Goal: Task Accomplishment & Management: Complete application form

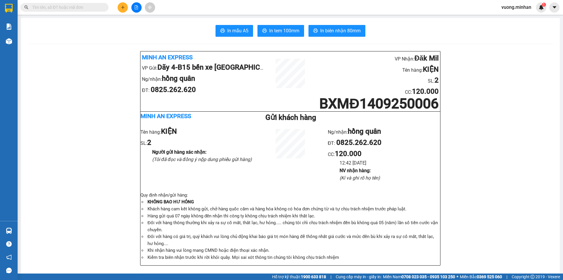
click at [123, 9] on button at bounding box center [123, 7] width 10 height 10
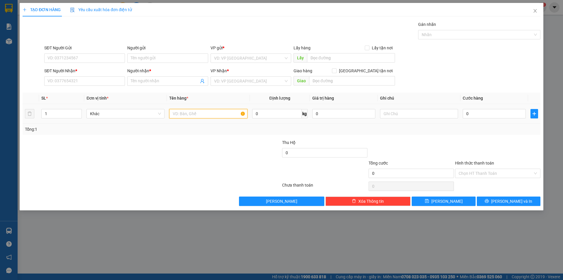
click at [204, 112] on input "text" at bounding box center [208, 113] width 78 height 9
type input "TH GIẤY"
click at [78, 81] on input "SĐT Người Nhận *" at bounding box center [84, 80] width 81 height 9
type input "0978666990"
click at [149, 79] on input "Người nhận *" at bounding box center [165, 81] width 68 height 6
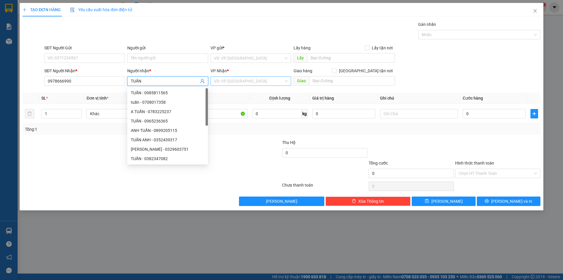
type input "TUẤN"
click at [244, 81] on input "search" at bounding box center [249, 81] width 70 height 9
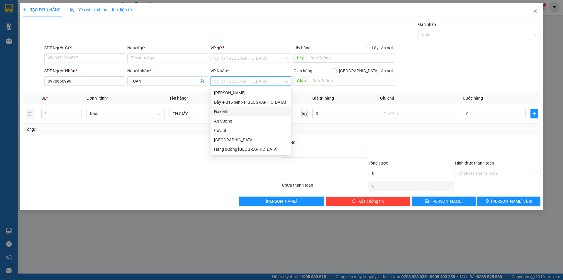
click at [237, 114] on div "Đăk Mil" at bounding box center [251, 111] width 74 height 6
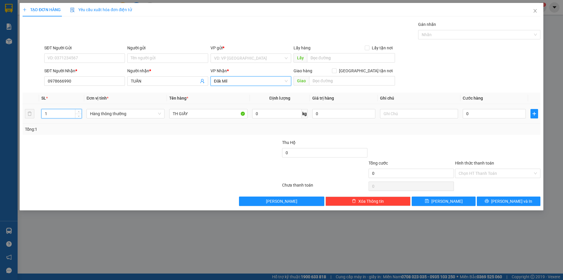
click at [58, 111] on input "1" at bounding box center [62, 113] width 40 height 9
type input "4"
click at [234, 84] on span "Đăk Mil" at bounding box center [251, 81] width 74 height 9
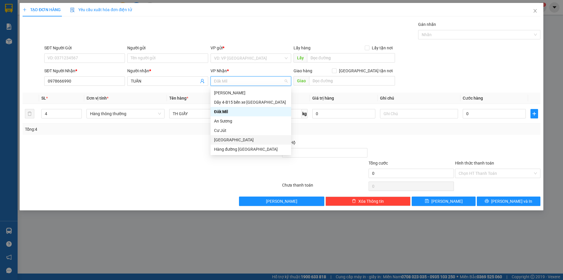
click at [238, 144] on div "[GEOGRAPHIC_DATA]" at bounding box center [251, 139] width 81 height 9
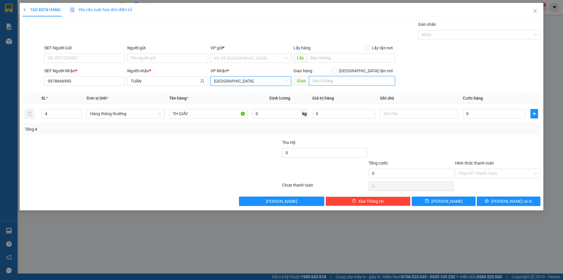
click at [324, 78] on input "text" at bounding box center [352, 80] width 86 height 9
type input "CX [PERSON_NAME]"
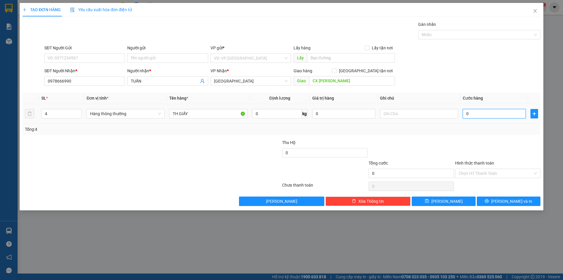
click at [497, 117] on input "0" at bounding box center [494, 113] width 63 height 9
type input "2"
type input "20"
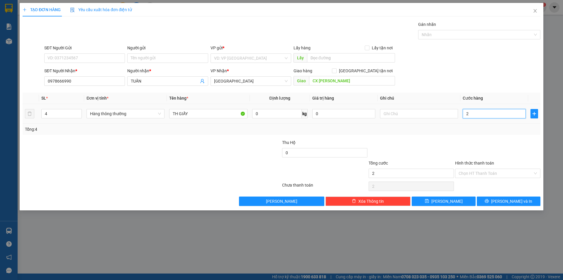
type input "20"
type input "200"
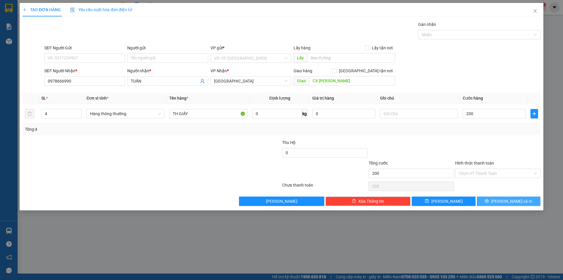
type input "200.000"
click at [489, 201] on icon "printer" at bounding box center [487, 201] width 4 height 4
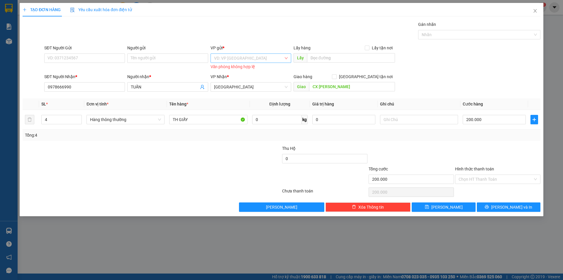
click at [244, 57] on input "search" at bounding box center [249, 58] width 70 height 9
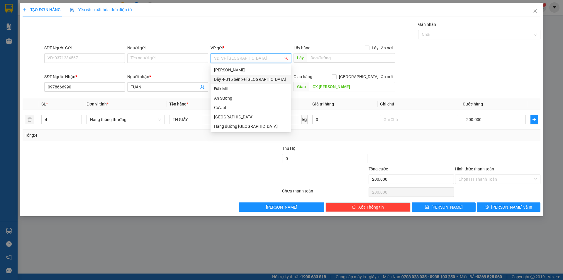
click at [236, 80] on div "Dãy 4-B15 bến xe [GEOGRAPHIC_DATA]" at bounding box center [251, 79] width 74 height 6
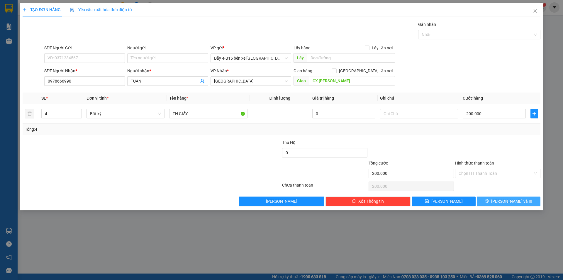
click at [503, 199] on button "[PERSON_NAME] và In" at bounding box center [509, 200] width 64 height 9
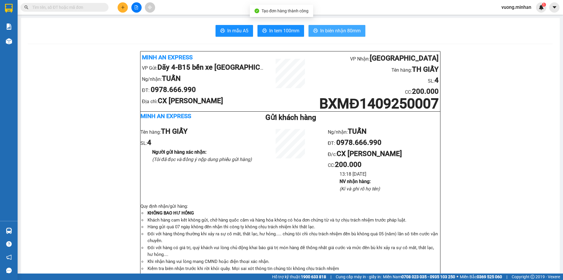
click at [353, 29] on span "In biên nhận 80mm" at bounding box center [340, 30] width 40 height 7
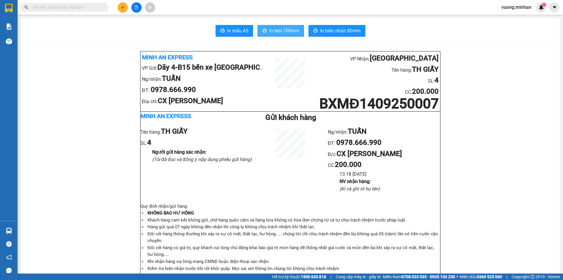
click at [277, 29] on span "In tem 100mm" at bounding box center [284, 30] width 30 height 7
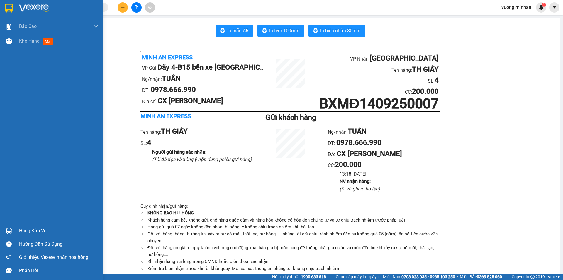
click at [6, 11] on img at bounding box center [9, 8] width 8 height 9
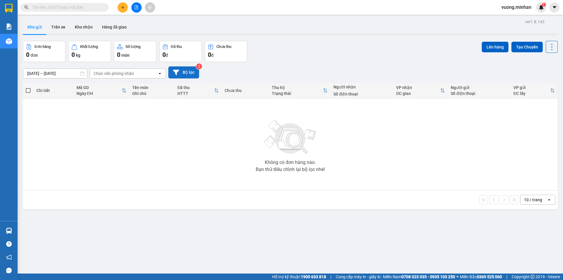
click at [185, 68] on button "Bộ lọc" at bounding box center [183, 72] width 31 height 12
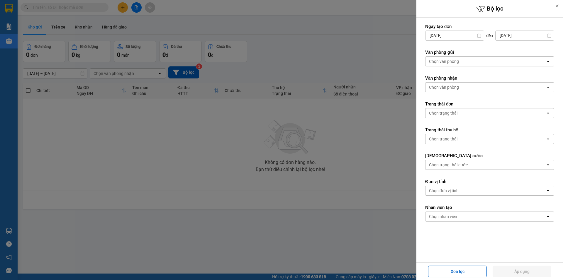
click at [463, 62] on div "Chọn văn phòng" at bounding box center [486, 61] width 120 height 9
click at [474, 99] on form "Ngày tạo đơn [DATE] Press the down arrow key to interact with the calendar and …" at bounding box center [489, 139] width 129 height 233
click at [483, 61] on div "Chọn văn phòng" at bounding box center [486, 61] width 120 height 9
click at [474, 116] on div "Chọn trạng thái" at bounding box center [486, 112] width 120 height 9
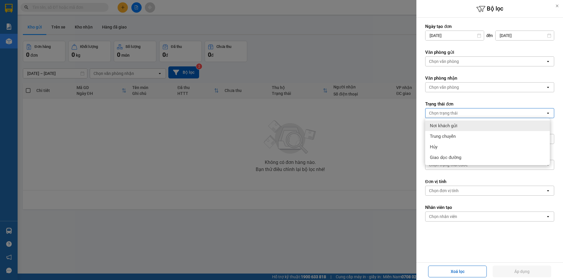
click at [356, 67] on div at bounding box center [281, 140] width 563 height 280
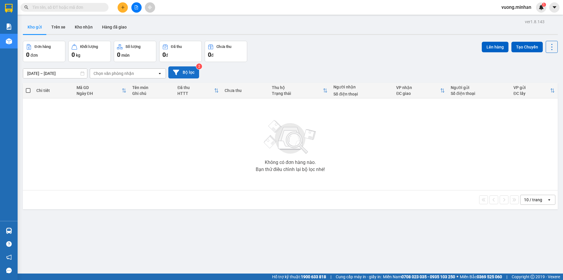
click at [184, 74] on button "Bộ lọc" at bounding box center [183, 72] width 31 height 12
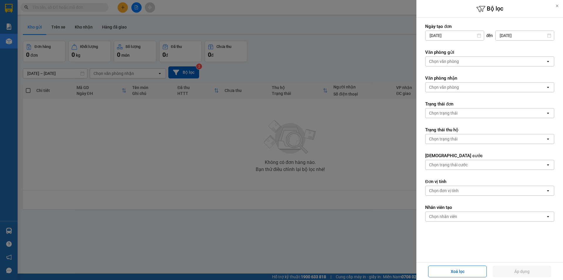
click at [468, 65] on div "Chọn văn phòng" at bounding box center [486, 61] width 120 height 9
click at [478, 77] on li "No results" at bounding box center [487, 79] width 125 height 20
click at [360, 65] on div at bounding box center [281, 140] width 563 height 280
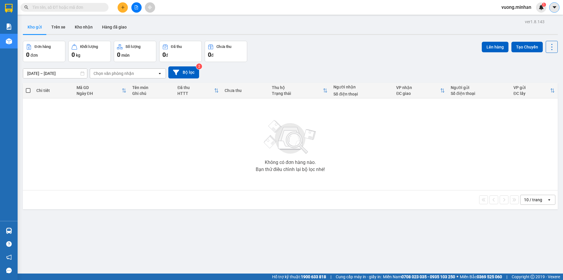
drag, startPoint x: 553, startPoint y: 8, endPoint x: 547, endPoint y: 13, distance: 8.5
click at [553, 8] on icon "caret-down" at bounding box center [554, 7] width 5 height 5
click at [517, 10] on span "vuong.minhan" at bounding box center [516, 7] width 39 height 7
click at [511, 18] on span "Đăng xuất" at bounding box center [518, 18] width 27 height 6
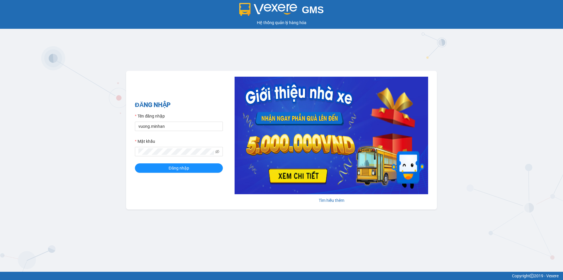
click at [194, 120] on div "Tên đăng nhập" at bounding box center [179, 117] width 88 height 9
click at [191, 125] on input "vuong.minhan" at bounding box center [179, 125] width 88 height 9
type input "xuyen.minhan"
click at [186, 168] on span "Đăng nhập" at bounding box center [179, 168] width 21 height 6
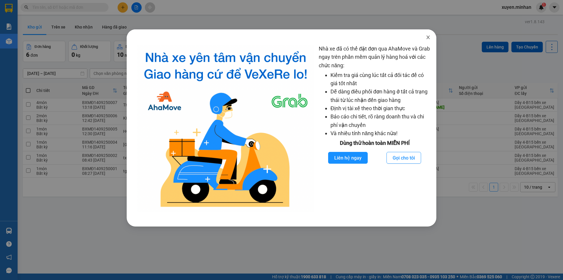
click at [426, 36] on span "Close" at bounding box center [428, 37] width 16 height 16
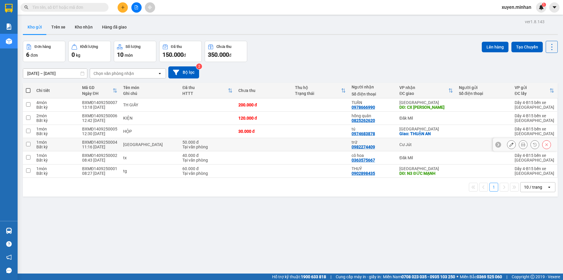
click at [292, 145] on td at bounding box center [320, 144] width 57 height 13
checkbox input "true"
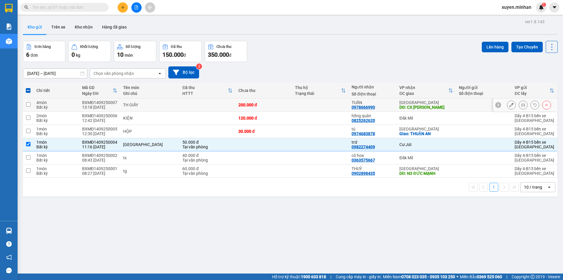
click at [296, 105] on td at bounding box center [320, 104] width 57 height 13
checkbox input "true"
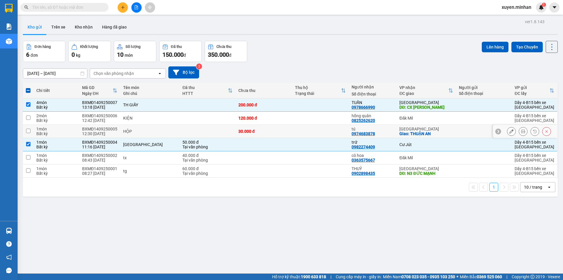
click at [295, 131] on td at bounding box center [320, 131] width 57 height 13
checkbox input "true"
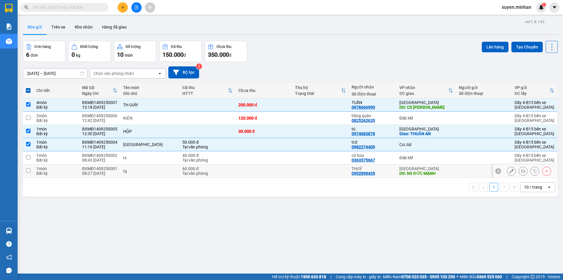
click at [284, 171] on td at bounding box center [264, 170] width 57 height 13
checkbox input "true"
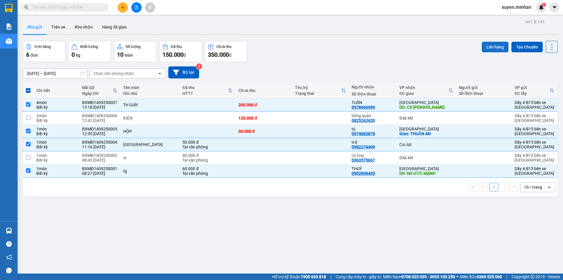
click at [489, 42] on button "Lên hàng" at bounding box center [495, 47] width 27 height 11
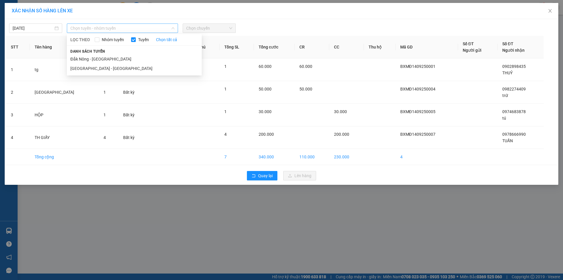
click at [92, 31] on span "Chọn tuyến - nhóm tuyến" at bounding box center [122, 28] width 104 height 9
click at [98, 72] on li "Sài Gòn - Đắk Nông" at bounding box center [134, 68] width 135 height 9
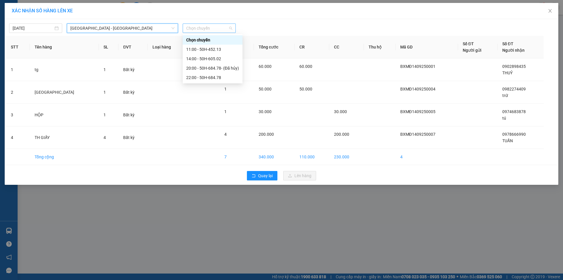
click at [209, 28] on span "Chọn chuyến" at bounding box center [209, 28] width 46 height 9
click at [213, 57] on div "14:00 - 50H-605.02" at bounding box center [212, 58] width 53 height 6
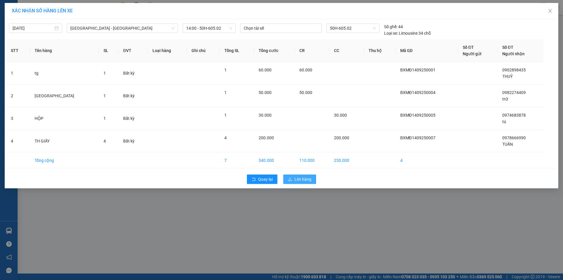
click at [305, 179] on span "Lên hàng" at bounding box center [302, 179] width 17 height 6
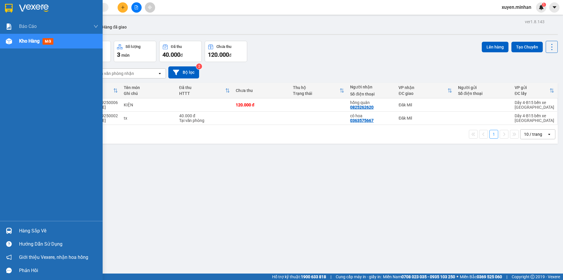
click at [9, 4] on img at bounding box center [9, 8] width 8 height 9
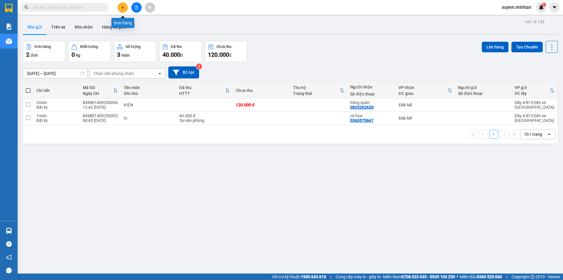
click at [123, 4] on button at bounding box center [123, 7] width 10 height 10
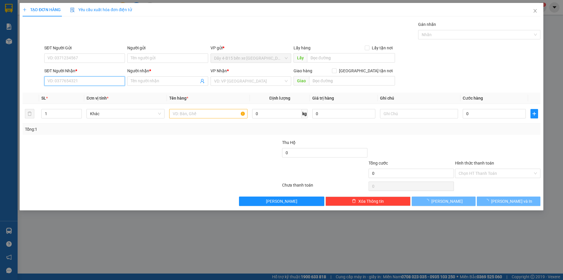
click at [81, 80] on input "SĐT Người Nhận *" at bounding box center [84, 80] width 81 height 9
click at [81, 81] on input "139" at bounding box center [84, 80] width 81 height 9
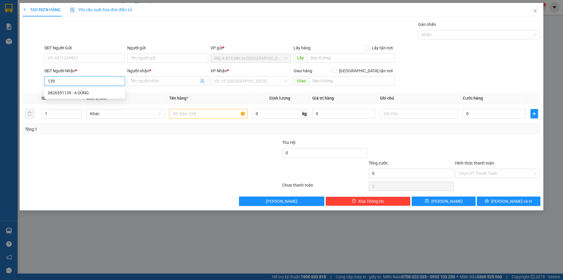
click at [70, 81] on input "139" at bounding box center [84, 80] width 81 height 9
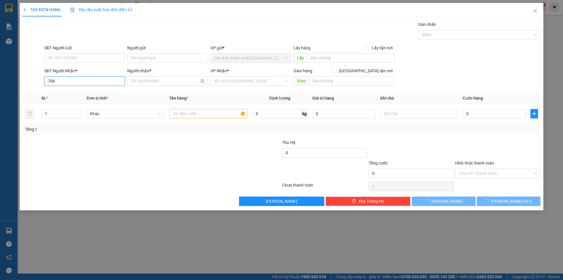
click at [70, 80] on input "798" at bounding box center [84, 80] width 81 height 9
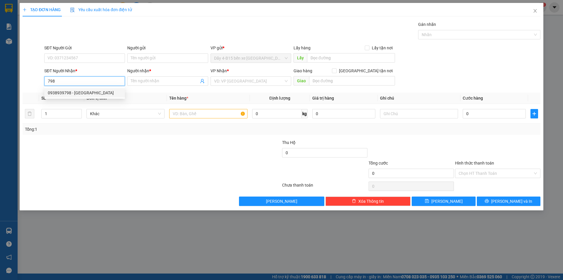
click at [88, 93] on div "0938939798 - HÀ" at bounding box center [85, 92] width 74 height 6
type input "0938939798"
type input "HÀ"
type input "0938939798"
click at [193, 112] on input "text" at bounding box center [208, 113] width 78 height 9
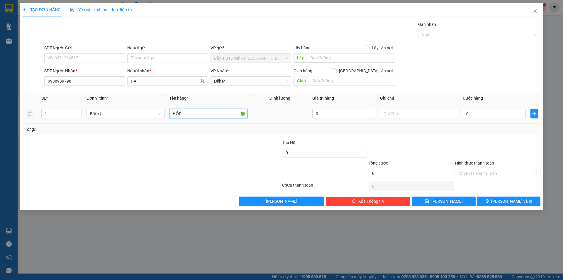
type input "HỘP"
click at [488, 119] on div "0" at bounding box center [494, 114] width 63 height 12
click at [493, 109] on input "0" at bounding box center [494, 113] width 63 height 9
type input "3"
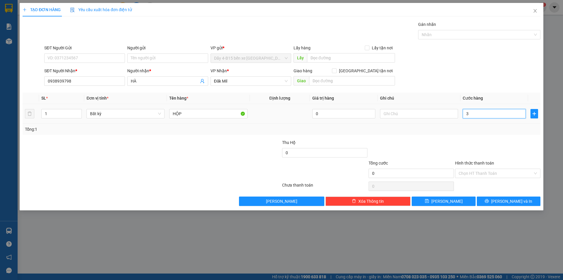
type input "3"
type input "30"
type input "30.000"
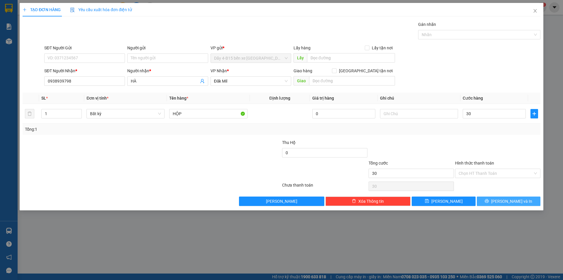
type input "30.000"
click at [484, 200] on button "[PERSON_NAME] và In" at bounding box center [509, 200] width 64 height 9
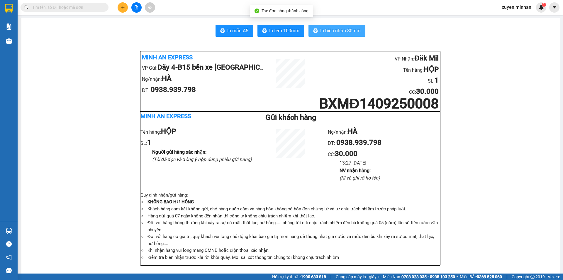
click at [320, 30] on span "In biên nhận 80mm" at bounding box center [340, 30] width 40 height 7
click at [274, 28] on span "In tem 100mm" at bounding box center [284, 30] width 30 height 7
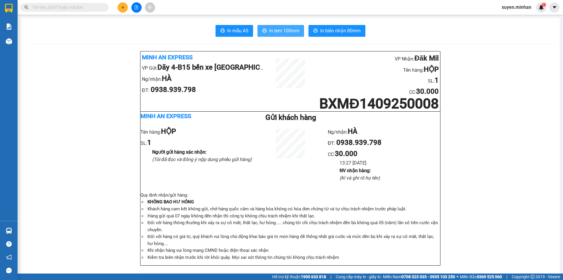
click at [289, 31] on span "In tem 100mm" at bounding box center [284, 30] width 30 height 7
click at [124, 9] on icon "plus" at bounding box center [123, 7] width 4 height 4
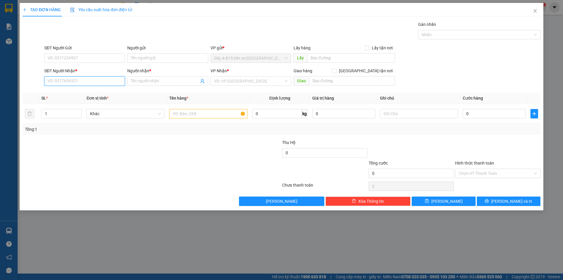
click at [89, 83] on input "SĐT Người Nhận *" at bounding box center [84, 80] width 81 height 9
click at [88, 78] on input "179" at bounding box center [84, 80] width 81 height 9
click at [81, 94] on div "0986702179 - DUNG" at bounding box center [85, 92] width 74 height 6
type input "0986702179"
type input "DUNG"
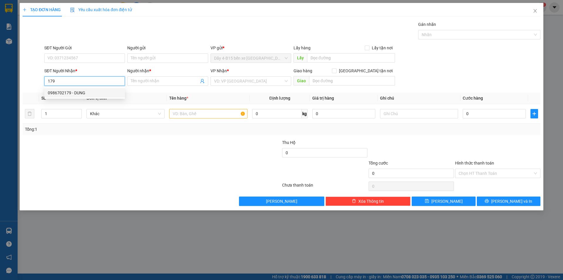
checkbox input "true"
type input "CX PHÚC DUY"
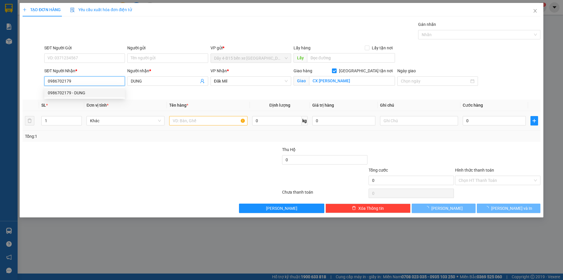
type input "0986702179"
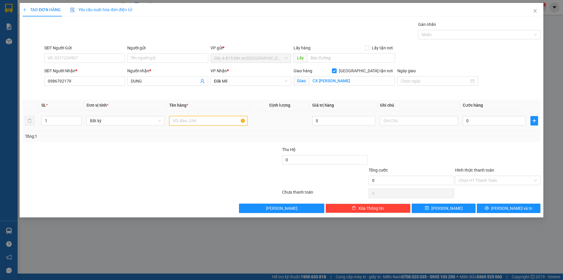
click at [192, 120] on input "text" at bounding box center [208, 120] width 78 height 9
type input "TX"
click at [504, 122] on input "0" at bounding box center [494, 120] width 63 height 9
type input "1"
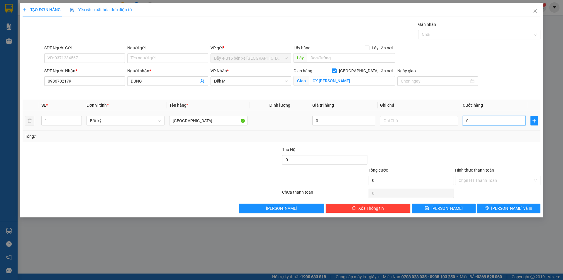
type input "1"
type input "10"
type input "100"
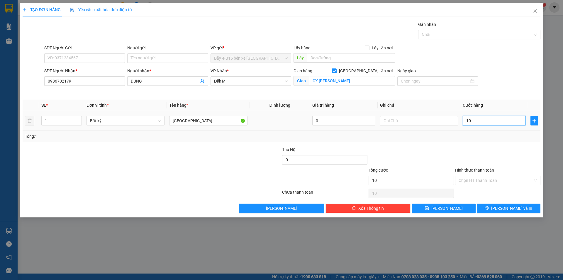
type input "100"
type input "100.000"
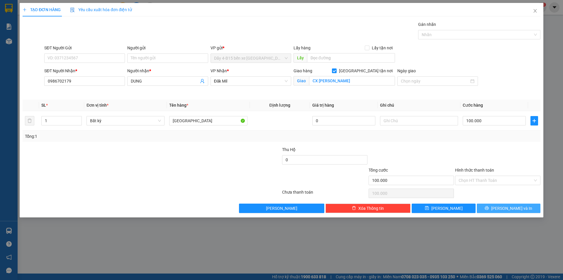
click at [516, 211] on span "[PERSON_NAME] và In" at bounding box center [511, 208] width 41 height 6
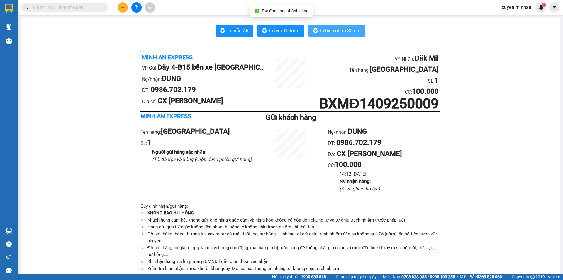
click at [355, 33] on span "In biên nhận 80mm" at bounding box center [340, 30] width 40 height 7
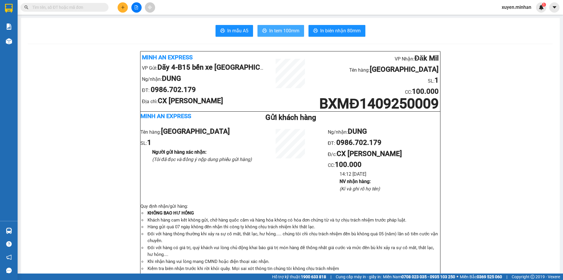
click at [295, 31] on span "In tem 100mm" at bounding box center [284, 30] width 30 height 7
click at [122, 8] on icon "plus" at bounding box center [123, 7] width 4 height 4
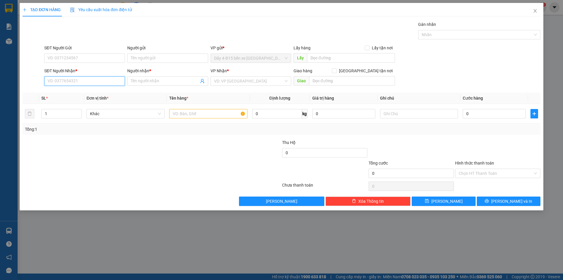
click at [67, 79] on input "SĐT Người Nhận *" at bounding box center [84, 80] width 81 height 9
click at [67, 79] on input "771" at bounding box center [84, 80] width 81 height 9
click at [68, 111] on div "0368316771 - NHUNG" at bounding box center [85, 111] width 74 height 6
type input "0368316771"
type input "NHUNG"
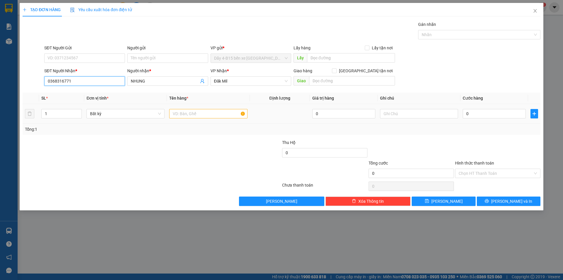
type input "0368316771"
click at [213, 114] on input "text" at bounding box center [208, 113] width 78 height 9
type input "TX"
click at [504, 117] on input "0" at bounding box center [494, 113] width 63 height 9
type input "1"
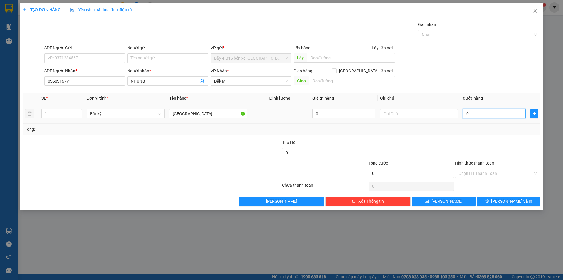
type input "1"
type input "10"
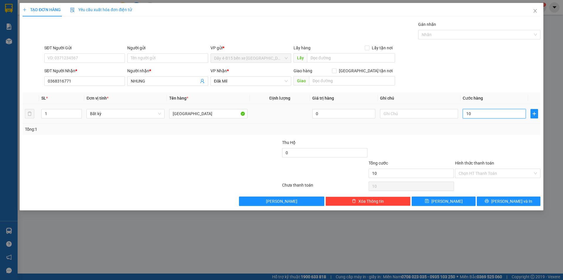
type input "100"
click at [510, 201] on span "[PERSON_NAME] và In" at bounding box center [511, 201] width 41 height 6
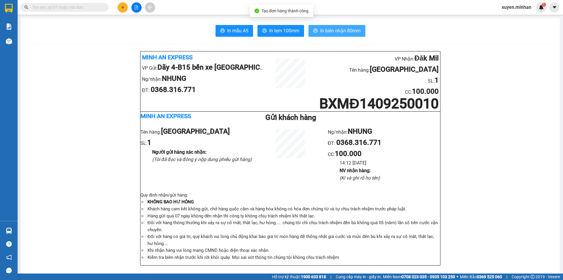
click at [330, 31] on span "In biên nhận 80mm" at bounding box center [340, 30] width 40 height 7
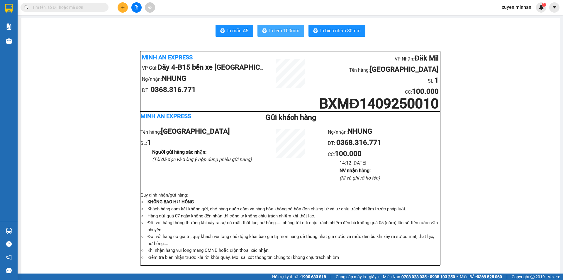
click at [278, 31] on span "In tem 100mm" at bounding box center [284, 30] width 30 height 7
click at [118, 9] on button at bounding box center [123, 7] width 10 height 10
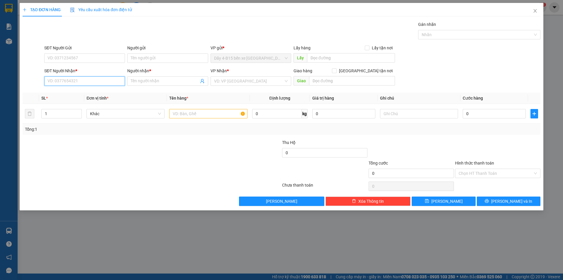
click at [87, 78] on input "SĐT Người Nhận *" at bounding box center [84, 80] width 81 height 9
click at [89, 94] on div "0859642939 - vũ" at bounding box center [85, 92] width 74 height 6
type input "0859642939"
type input "vũ"
type input "0859642939"
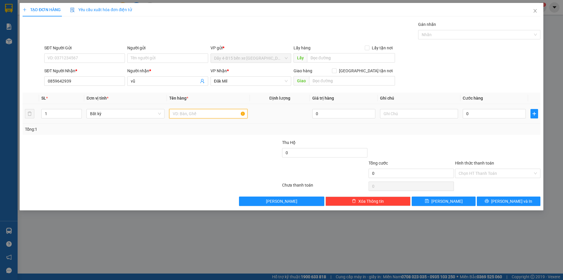
click at [214, 110] on input "text" at bounding box center [208, 113] width 78 height 9
type input "CCCD"
click at [479, 175] on input "Hình thức thanh toán" at bounding box center [496, 173] width 74 height 9
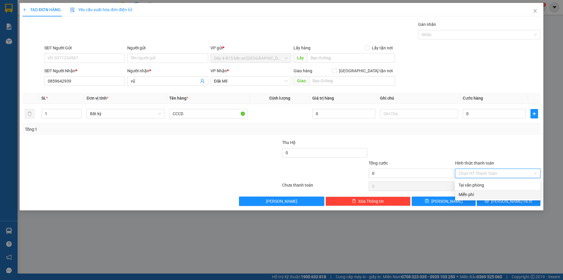
click at [471, 194] on div "Miễn phí" at bounding box center [498, 194] width 78 height 6
click at [526, 199] on button "[PERSON_NAME] và In" at bounding box center [509, 200] width 64 height 9
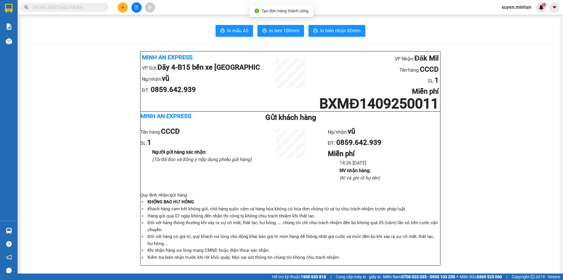
click at [289, 34] on span "In tem 100mm" at bounding box center [284, 30] width 30 height 7
click at [126, 5] on button at bounding box center [123, 7] width 10 height 10
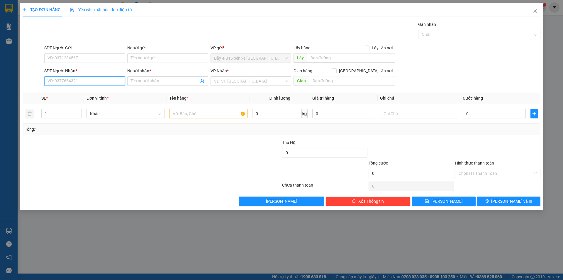
click at [104, 80] on input "SĐT Người Nhận *" at bounding box center [84, 80] width 81 height 9
click at [67, 79] on input "625" at bounding box center [84, 80] width 81 height 9
click at [77, 101] on div "0909989625 - chị anh" at bounding box center [85, 102] width 74 height 6
type input "0909989625"
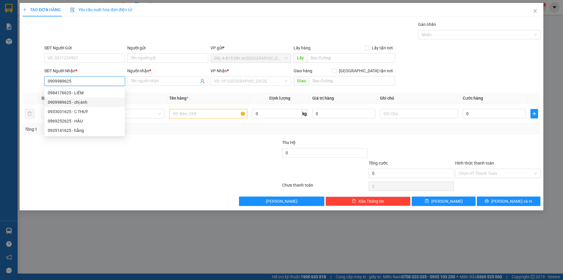
type input "chị anh"
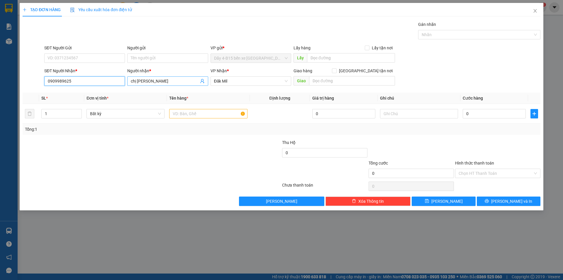
type input "0909989625"
click at [148, 82] on input "chị anh" at bounding box center [165, 81] width 68 height 6
type input "c"
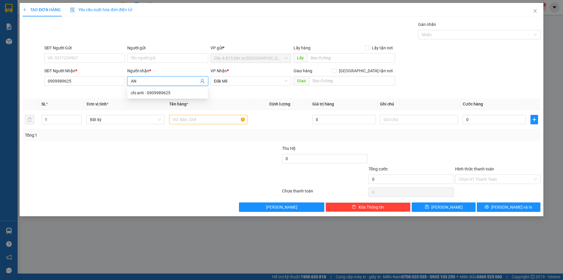
type input "A"
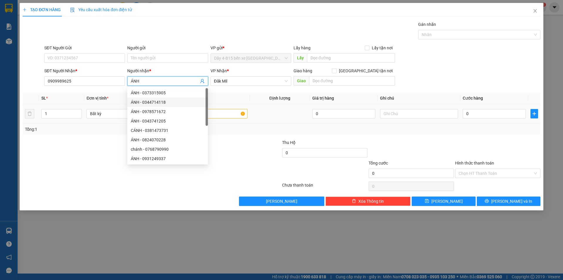
type input "ÁNH"
click at [225, 107] on td at bounding box center [208, 114] width 83 height 20
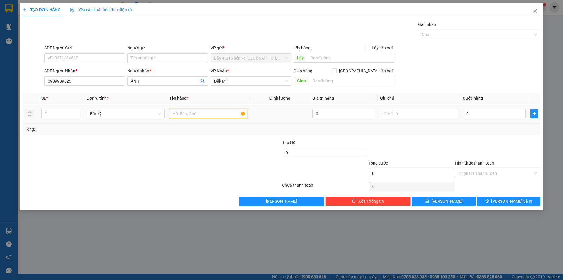
click at [224, 112] on input "text" at bounding box center [208, 113] width 78 height 9
type input "CỤC"
click at [480, 113] on input "0" at bounding box center [494, 113] width 63 height 9
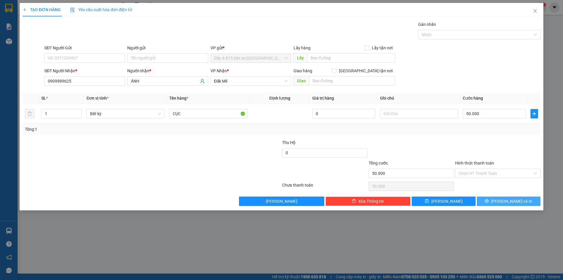
drag, startPoint x: 513, startPoint y: 200, endPoint x: 420, endPoint y: 179, distance: 95.2
click at [512, 200] on span "[PERSON_NAME] và In" at bounding box center [511, 201] width 41 height 6
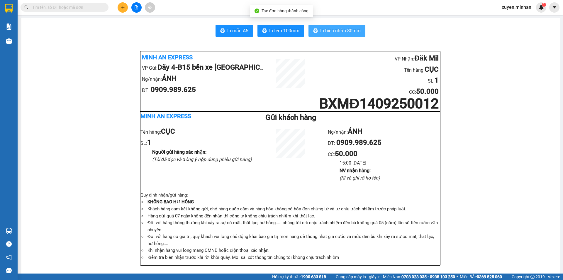
click at [344, 29] on span "In biên nhận 80mm" at bounding box center [340, 30] width 40 height 7
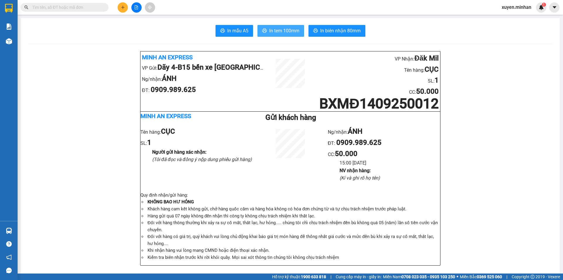
click at [275, 32] on span "In tem 100mm" at bounding box center [284, 30] width 30 height 7
click at [386, 5] on div "Kết quả tìm kiếm ( 0 ) Bộ lọc No Data xuyen.minhan 1" at bounding box center [281, 7] width 563 height 15
click at [124, 11] on button at bounding box center [123, 7] width 10 height 10
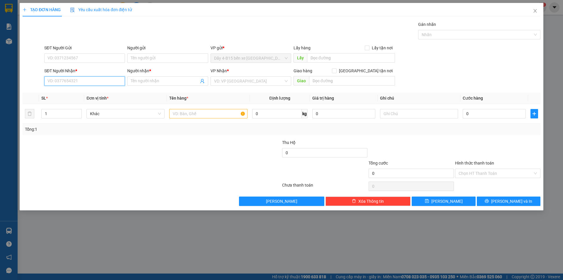
click at [77, 82] on input "SĐT Người Nhận *" at bounding box center [84, 80] width 81 height 9
click at [74, 82] on input "142" at bounding box center [84, 80] width 81 height 9
click at [97, 91] on div "0965683142 - VÂN RUBY" at bounding box center [85, 92] width 74 height 6
type input "0965683142"
type input "VÂN RUBY"
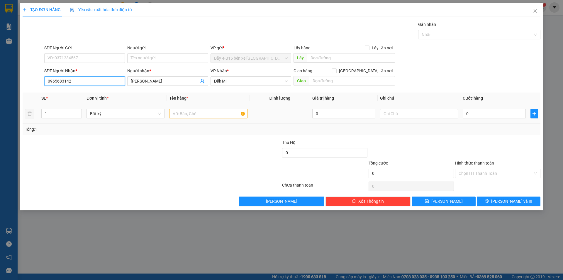
type input "0965683142"
click at [189, 116] on input "text" at bounding box center [208, 113] width 78 height 9
type input "BỌC"
click at [505, 113] on input "0" at bounding box center [494, 113] width 63 height 9
click at [494, 148] on div at bounding box center [498, 149] width 87 height 21
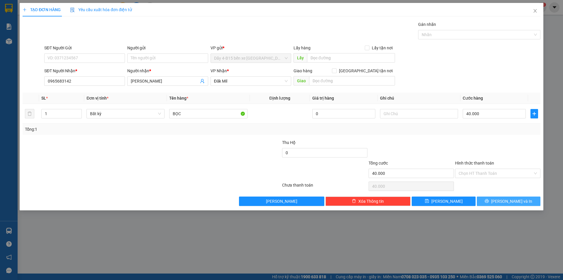
click at [507, 199] on span "[PERSON_NAME] và In" at bounding box center [511, 201] width 41 height 6
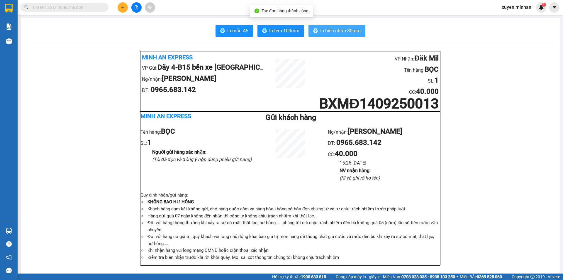
click at [348, 32] on span "In biên nhận 80mm" at bounding box center [340, 30] width 40 height 7
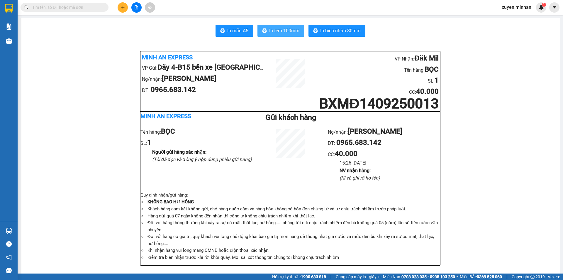
click at [289, 30] on span "In tem 100mm" at bounding box center [284, 30] width 30 height 7
drag, startPoint x: 289, startPoint y: 30, endPoint x: 434, endPoint y: 244, distance: 258.0
click at [434, 244] on li "Đối với hàng có giá trị, quý khách vui lòng chủ động khai báo giá trị món hàng …" at bounding box center [293, 240] width 294 height 14
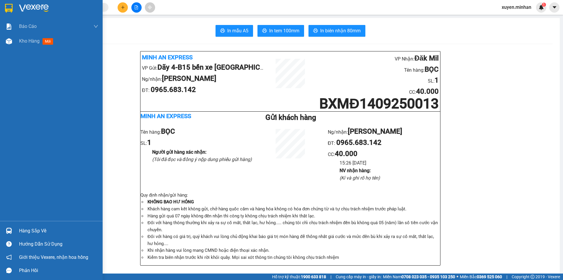
click at [11, 11] on img at bounding box center [9, 8] width 8 height 9
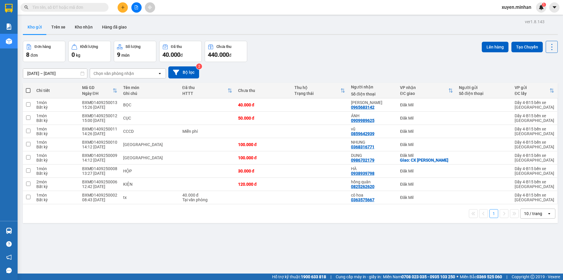
click at [135, 6] on icon "file-add" at bounding box center [136, 7] width 3 height 4
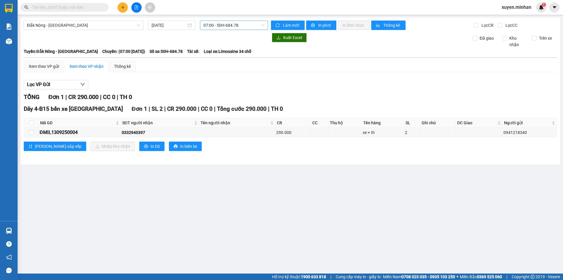
click at [215, 25] on span "07:00 - 50H-684.78" at bounding box center [234, 25] width 61 height 9
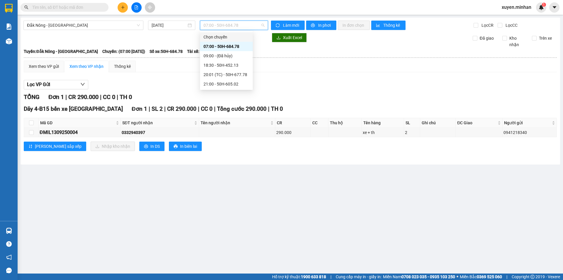
click at [97, 30] on div "Đắk Nông - Sài Gòn 14/09/2025 07:00 - 50H-684.78 Làm mới In phơi In đơn chọn Th…" at bounding box center [291, 91] width 540 height 147
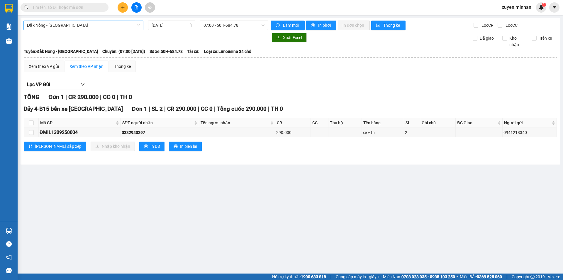
click at [97, 25] on span "Đắk Nông - Sài Gòn" at bounding box center [83, 25] width 113 height 9
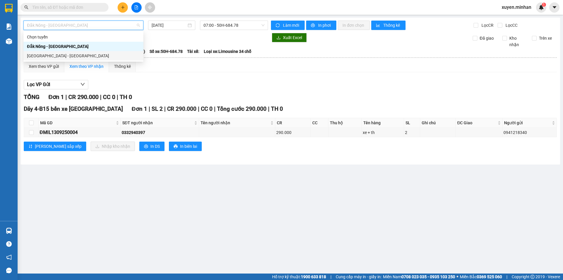
click at [79, 55] on div "Sài Gòn - Đắk Nông" at bounding box center [83, 56] width 113 height 6
type input "[DATE]"
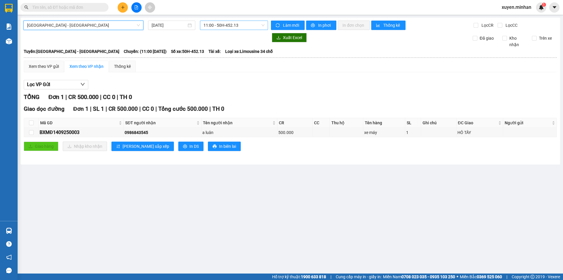
click at [217, 23] on span "11:00 - 50H-452.13" at bounding box center [234, 25] width 61 height 9
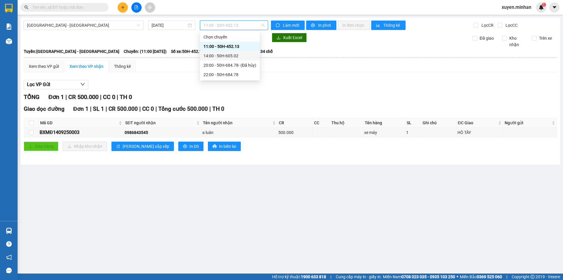
click at [236, 55] on div "14:00 - 50H-605.02" at bounding box center [230, 56] width 53 height 6
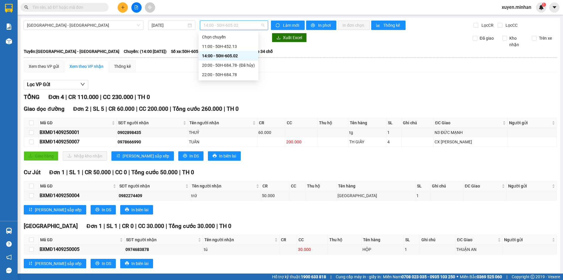
click at [219, 28] on span "14:00 - 50H-605.02" at bounding box center [234, 25] width 61 height 9
click at [217, 49] on div "11:00 - 50H-452.13" at bounding box center [228, 46] width 53 height 6
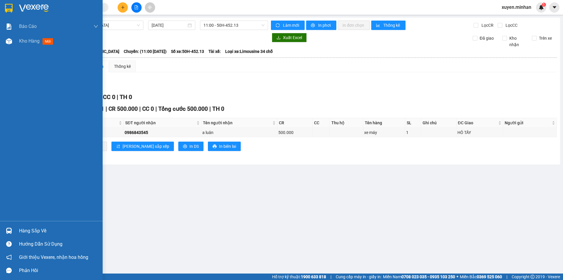
click at [9, 9] on img at bounding box center [9, 8] width 8 height 9
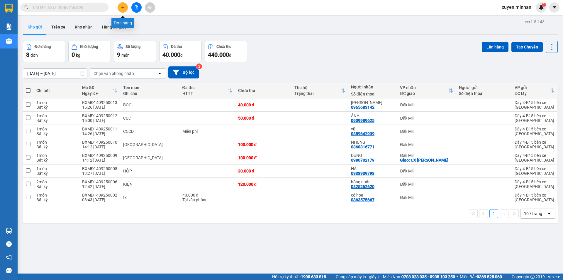
click at [123, 5] on button at bounding box center [123, 7] width 10 height 10
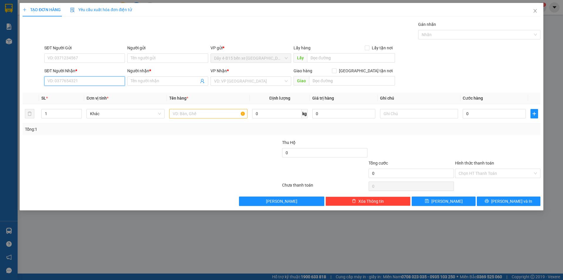
drag, startPoint x: 83, startPoint y: 78, endPoint x: 83, endPoint y: 82, distance: 4.4
click at [83, 78] on input "SĐT Người Nhận *" at bounding box center [84, 80] width 81 height 9
click at [74, 93] on div "0896383383 - SOÀN" at bounding box center [85, 92] width 74 height 6
type input "0896383383"
type input "SOÀN"
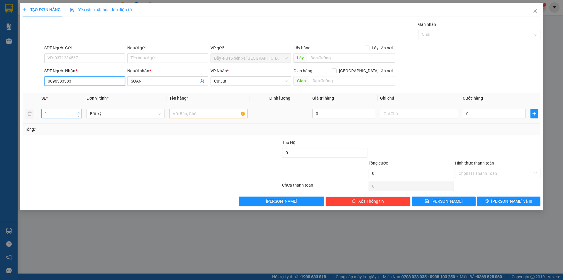
type input "0896383383"
type input "2"
click at [80, 112] on span "up" at bounding box center [79, 112] width 4 height 4
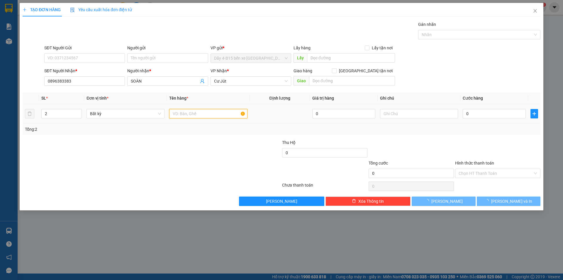
click at [181, 115] on input "text" at bounding box center [208, 113] width 78 height 9
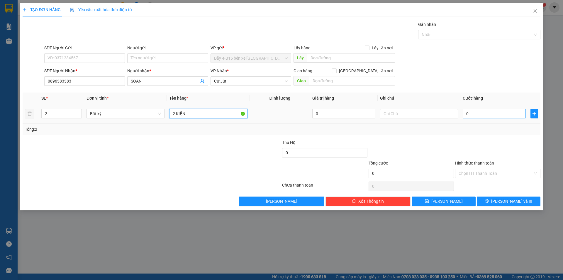
type input "2 KIỆN"
click at [473, 109] on input "0" at bounding box center [494, 113] width 63 height 9
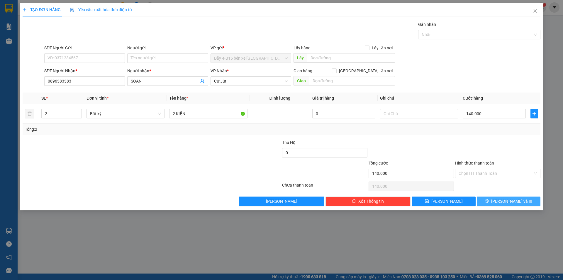
click at [505, 201] on span "[PERSON_NAME] và In" at bounding box center [511, 201] width 41 height 6
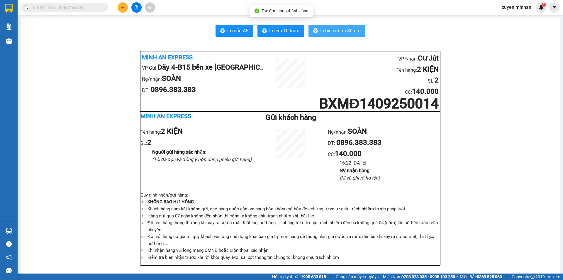
click at [330, 30] on span "In biên nhận 80mm" at bounding box center [340, 30] width 40 height 7
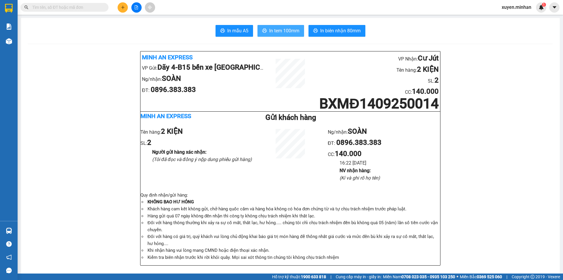
click at [279, 28] on span "In tem 100mm" at bounding box center [284, 30] width 30 height 7
click at [122, 8] on icon "plus" at bounding box center [123, 7] width 4 height 4
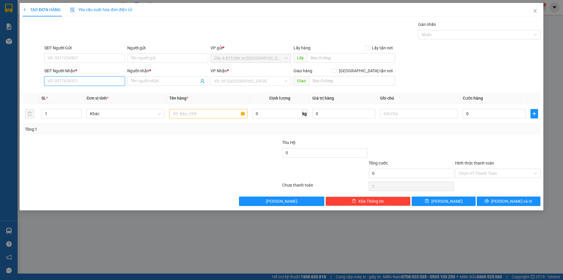
click at [77, 83] on input "SĐT Người Nhận *" at bounding box center [84, 80] width 81 height 9
click at [64, 91] on div "0986702179 - DUNG" at bounding box center [85, 92] width 74 height 6
type input "0986702179"
type input "DUNG"
checkbox input "true"
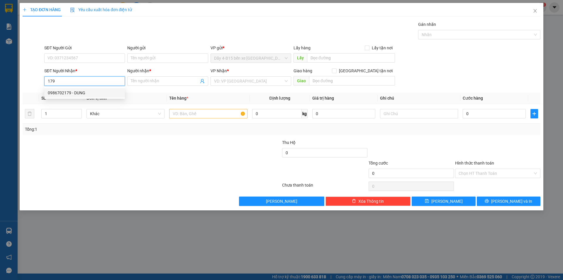
type input "CX PHÚC DUY"
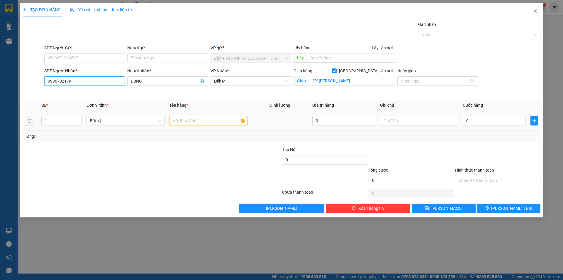
type input "0986702179"
click at [182, 120] on input "text" at bounding box center [208, 120] width 78 height 9
type input "T"
click at [483, 118] on input "0" at bounding box center [494, 120] width 63 height 9
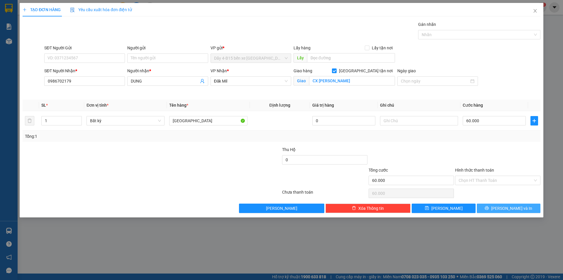
click at [506, 208] on span "[PERSON_NAME] và In" at bounding box center [511, 208] width 41 height 6
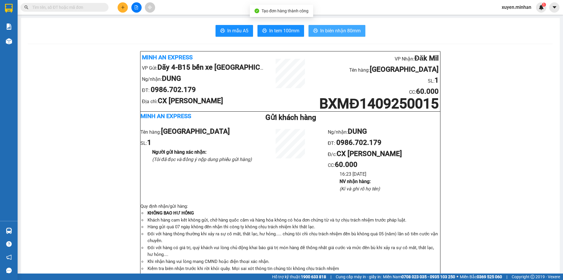
click at [332, 31] on span "In biên nhận 80mm" at bounding box center [340, 30] width 40 height 7
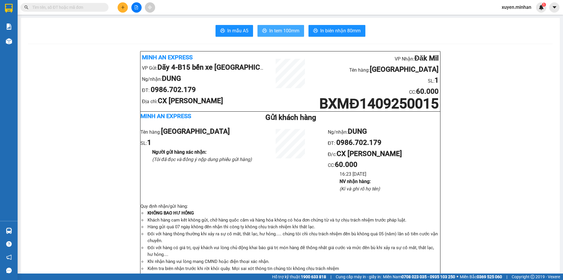
click at [281, 31] on span "In tem 100mm" at bounding box center [284, 30] width 30 height 7
click at [124, 6] on icon "plus" at bounding box center [123, 7] width 4 height 4
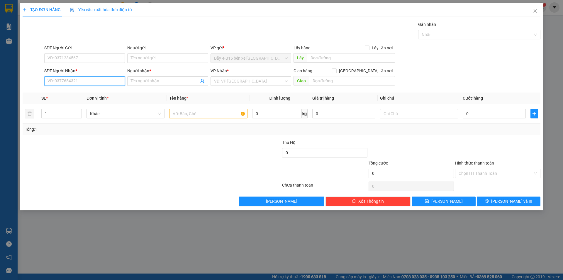
click at [67, 81] on input "SĐT Người Nhận *" at bounding box center [84, 80] width 81 height 9
click at [78, 101] on div "0384439503 - HẬU" at bounding box center [85, 102] width 74 height 6
type input "0384439503"
type input "HẬU"
type input "0384439503"
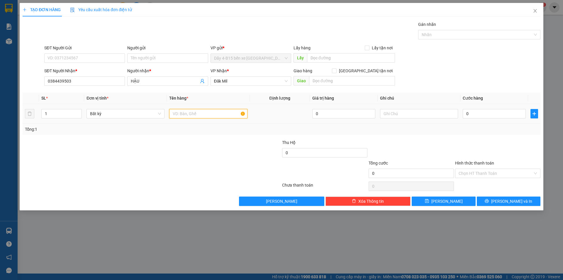
click at [184, 116] on input "text" at bounding box center [208, 113] width 78 height 9
type input "Y"
type input "Ỹ"
type input "TX"
click at [475, 112] on input "0" at bounding box center [494, 113] width 63 height 9
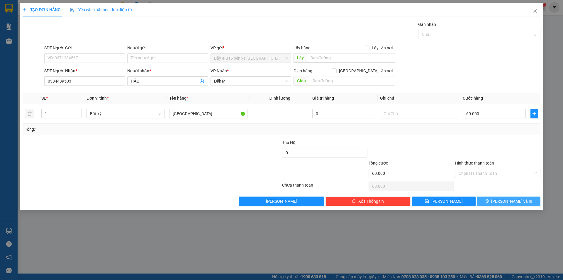
click at [489, 203] on button "[PERSON_NAME] và In" at bounding box center [509, 200] width 64 height 9
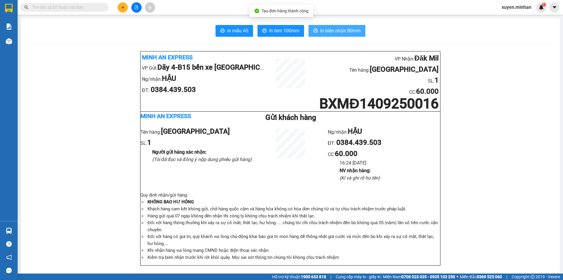
click at [327, 35] on button "In biên nhận 80mm" at bounding box center [337, 31] width 57 height 12
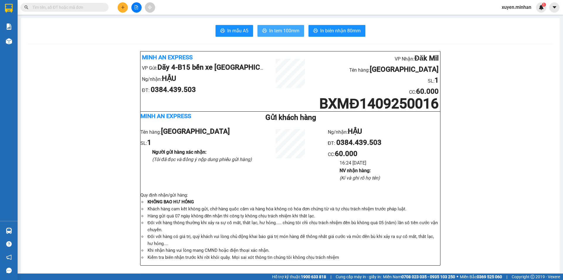
click at [272, 32] on span "In tem 100mm" at bounding box center [284, 30] width 30 height 7
click at [122, 9] on icon "plus" at bounding box center [123, 7] width 4 height 4
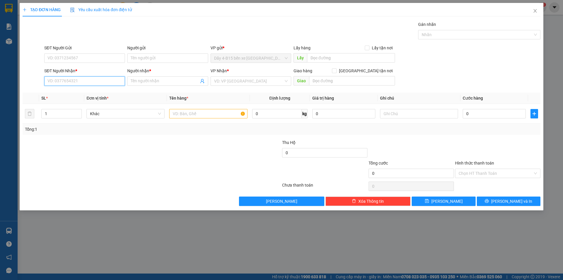
click at [59, 82] on input "SĐT Người Nhận *" at bounding box center [84, 80] width 81 height 9
type input "00387583478"
drag, startPoint x: 59, startPoint y: 82, endPoint x: 188, endPoint y: 80, distance: 129.1
click at [188, 80] on input "Người nhận *" at bounding box center [165, 81] width 68 height 6
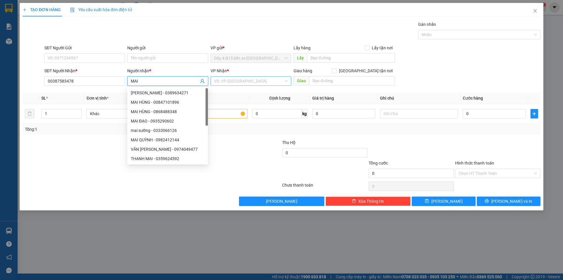
type input "MAI"
click at [225, 79] on input "search" at bounding box center [249, 81] width 70 height 9
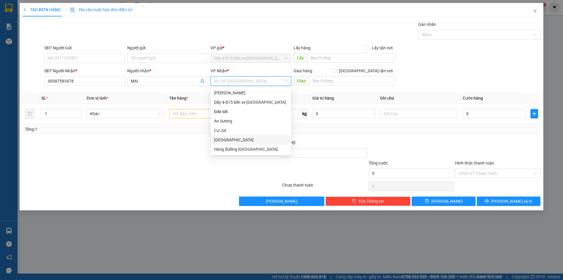
drag, startPoint x: 225, startPoint y: 140, endPoint x: 230, endPoint y: 133, distance: 9.0
click at [224, 138] on div "[GEOGRAPHIC_DATA]" at bounding box center [251, 139] width 74 height 6
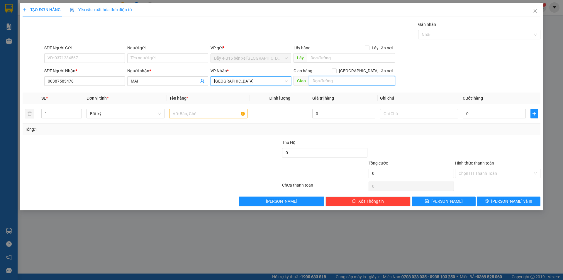
click at [340, 79] on input "text" at bounding box center [352, 80] width 86 height 9
type input "EPO"
click at [78, 112] on icon "up" at bounding box center [79, 112] width 2 height 2
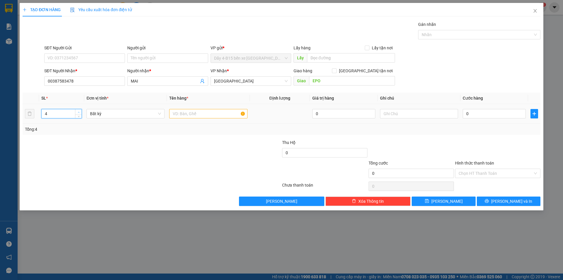
type input "5"
click at [78, 112] on icon "up" at bounding box center [79, 112] width 2 height 2
click at [186, 112] on input "text" at bounding box center [208, 113] width 78 height 9
type input "5 BAO"
click at [491, 111] on input "0" at bounding box center [494, 113] width 63 height 9
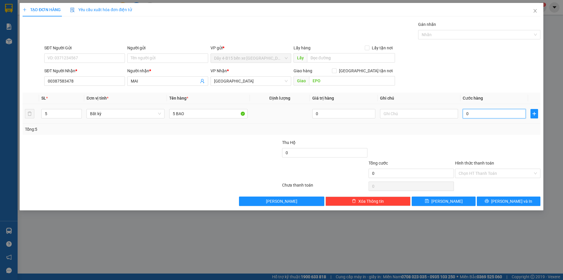
type input "2"
type input "25"
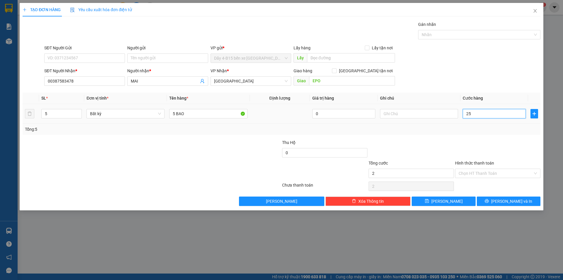
type input "25"
type input "250"
click at [495, 204] on button "[PERSON_NAME] và In" at bounding box center [509, 200] width 64 height 9
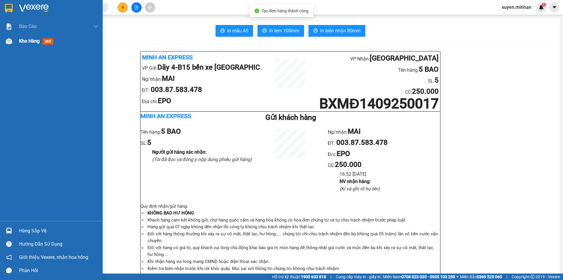
click at [9, 41] on img at bounding box center [9, 41] width 6 height 6
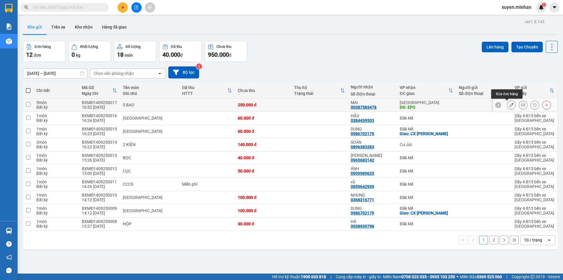
click at [509, 105] on icon at bounding box center [511, 105] width 4 height 4
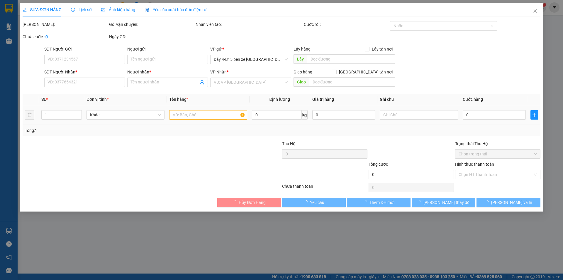
type input "00387583478"
type input "MAI"
type input "EPO"
type input "250.000"
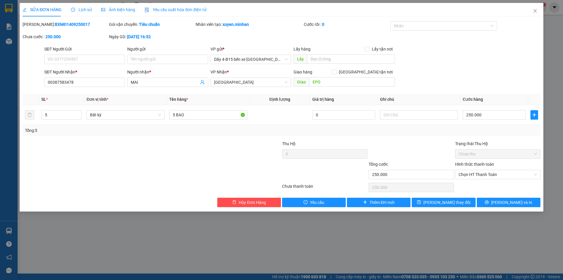
click at [472, 164] on label "Hình thức thanh toán" at bounding box center [474, 164] width 39 height 5
click at [472, 170] on input "Hình thức thanh toán" at bounding box center [496, 174] width 74 height 9
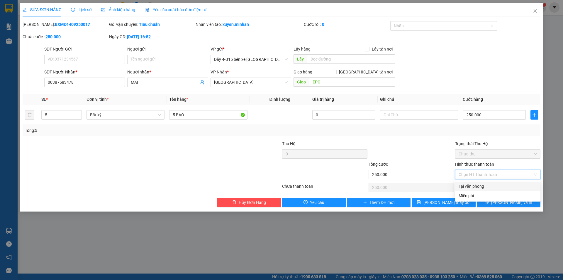
click at [475, 184] on div "Tại văn phòng" at bounding box center [498, 186] width 78 height 6
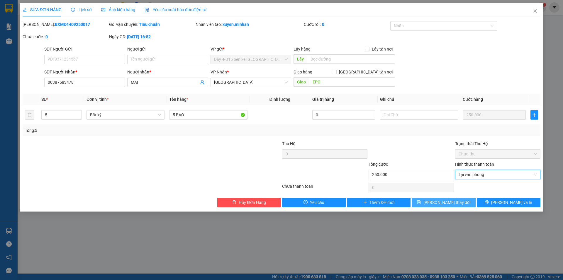
click at [447, 202] on span "Lưu thay đổi" at bounding box center [447, 202] width 47 height 6
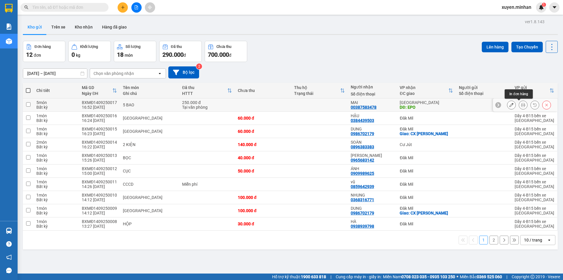
click at [521, 104] on button at bounding box center [523, 105] width 8 height 10
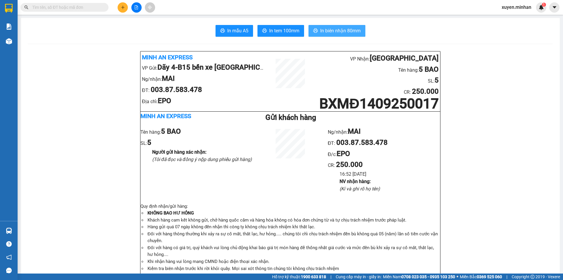
click at [332, 33] on span "In biên nhận 80mm" at bounding box center [340, 30] width 40 height 7
click at [276, 28] on span "In tem 100mm" at bounding box center [284, 30] width 30 height 7
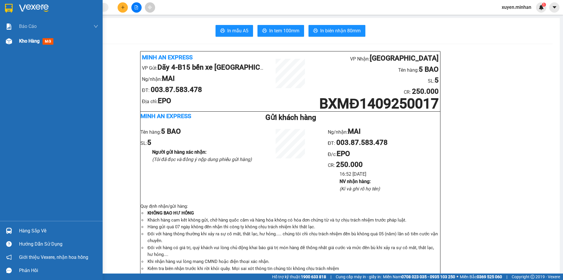
click at [8, 43] on img at bounding box center [9, 41] width 6 height 6
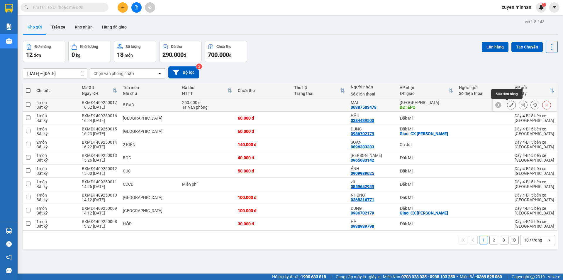
click at [509, 106] on icon at bounding box center [511, 105] width 4 height 4
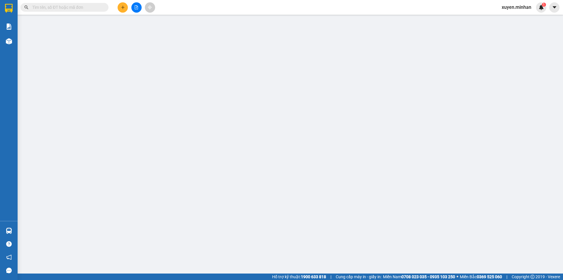
type input "00387583478"
type input "MAI"
type input "EPO"
type input "250.000"
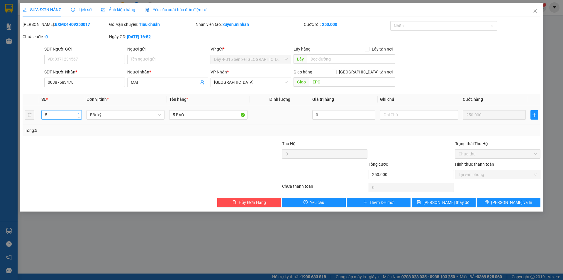
type input "6"
click at [80, 113] on span "up" at bounding box center [79, 113] width 4 height 4
click at [186, 116] on input "5 BAO" at bounding box center [208, 114] width 78 height 9
type input "5 BAO+TÚI ĐỎ"
click at [456, 200] on span "Lưu thay đổi" at bounding box center [447, 202] width 47 height 6
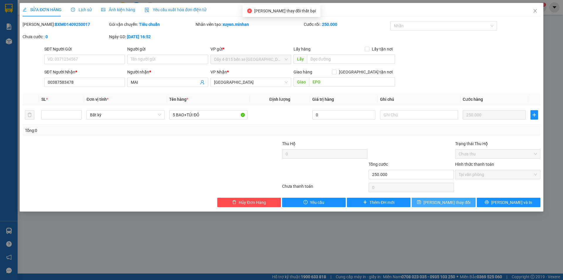
click at [448, 203] on span "Lưu thay đổi" at bounding box center [447, 202] width 47 height 6
click at [472, 163] on label "Hình thức thanh toán" at bounding box center [474, 164] width 39 height 5
click at [470, 167] on div "Hình thức thanh toán" at bounding box center [497, 165] width 85 height 9
click at [470, 166] on label "Hình thức thanh toán" at bounding box center [474, 164] width 39 height 5
click at [439, 199] on span "Lưu thay đổi" at bounding box center [447, 202] width 47 height 6
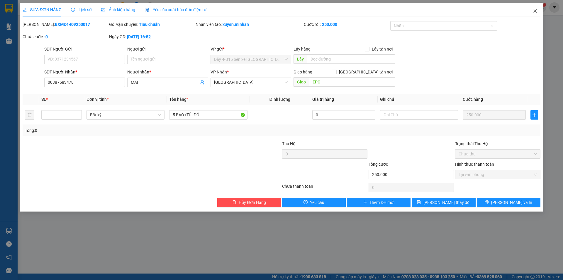
click at [536, 10] on icon "close" at bounding box center [535, 11] width 3 height 4
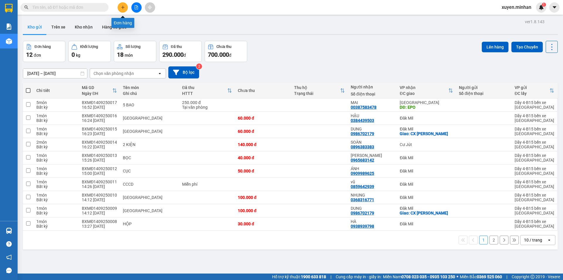
click at [122, 5] on icon "plus" at bounding box center [123, 7] width 4 height 4
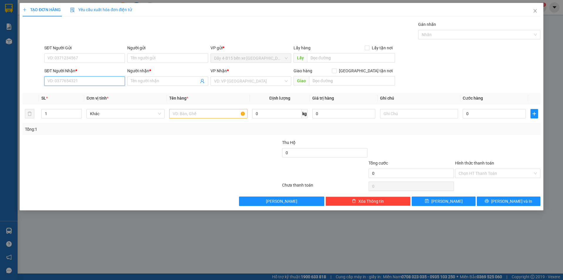
click at [56, 80] on input "SĐT Người Nhận *" at bounding box center [84, 80] width 81 height 9
type input "0989371759"
click at [153, 82] on input "Người nhận *" at bounding box center [165, 81] width 68 height 6
type input "MẢO"
click at [233, 80] on input "search" at bounding box center [249, 81] width 70 height 9
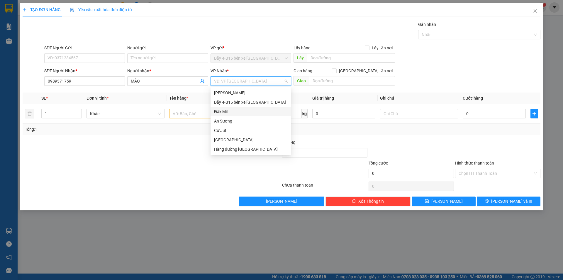
click at [222, 109] on div "Đăk Mil" at bounding box center [251, 111] width 74 height 6
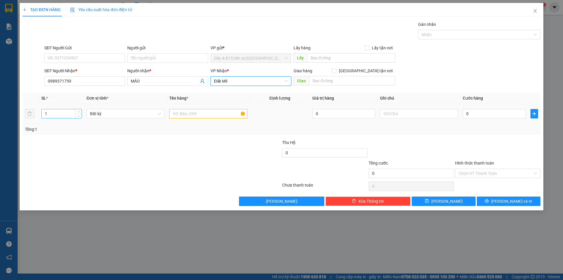
click at [60, 113] on input "1" at bounding box center [62, 113] width 40 height 9
click at [184, 114] on input "text" at bounding box center [208, 113] width 78 height 9
type input "XE MÁY+TG"
click at [470, 115] on input "0" at bounding box center [494, 113] width 63 height 9
type input "3"
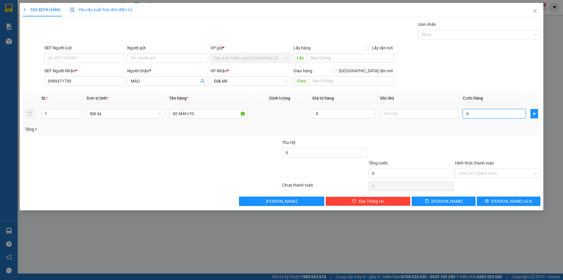
type input "3"
type input "30"
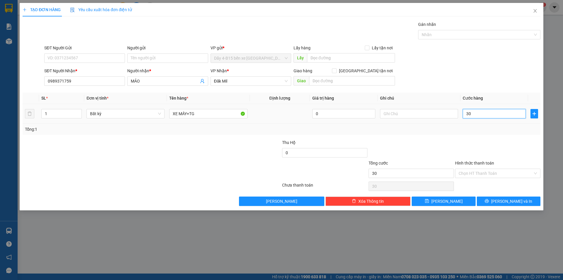
type input "300"
click at [489, 201] on icon "printer" at bounding box center [487, 201] width 4 height 4
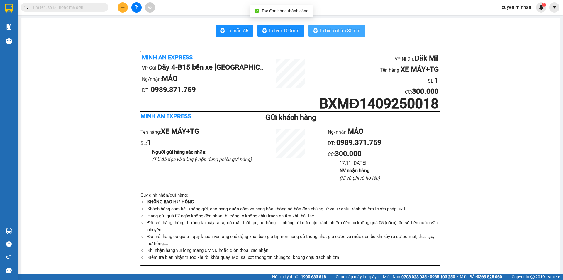
click at [337, 30] on span "In biên nhận 80mm" at bounding box center [340, 30] width 40 height 7
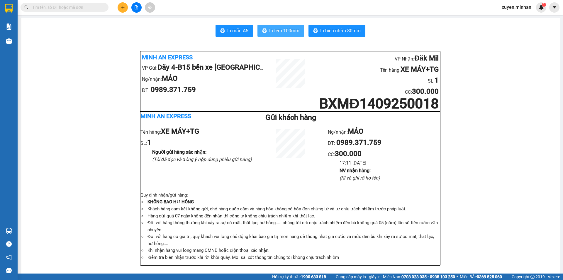
click at [284, 32] on span "In tem 100mm" at bounding box center [284, 30] width 30 height 7
click at [124, 9] on icon "plus" at bounding box center [123, 7] width 4 height 4
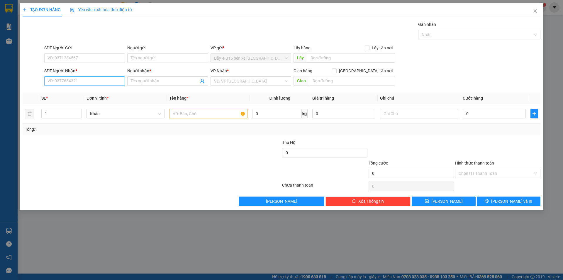
drag, startPoint x: 75, startPoint y: 87, endPoint x: 75, endPoint y: 84, distance: 2.9
click at [75, 86] on div "SĐT Người Nhận * VD: 0377654321" at bounding box center [84, 77] width 81 height 21
click at [75, 80] on input "SĐT Người Nhận *" at bounding box center [84, 80] width 81 height 9
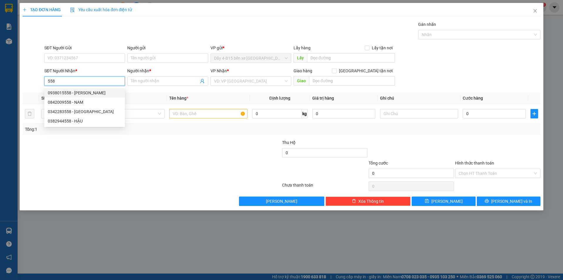
click at [63, 92] on div "0938015558 - C KIM" at bounding box center [85, 92] width 74 height 6
type input "0938015558"
type input "C KIM"
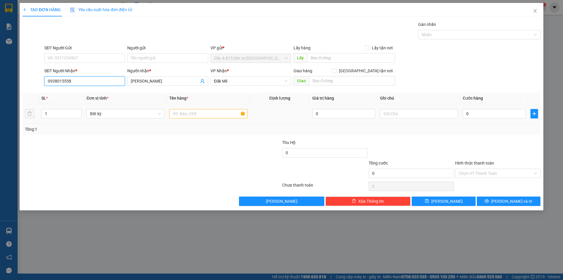
type input "0938015558"
click at [177, 112] on input "text" at bounding box center [208, 113] width 78 height 9
type input "KIỆN"
click at [474, 115] on input "0" at bounding box center [494, 113] width 63 height 9
type input "7"
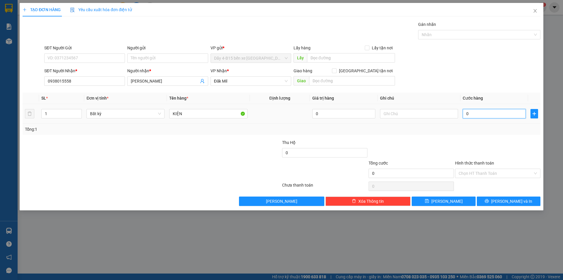
type input "7"
type input "70"
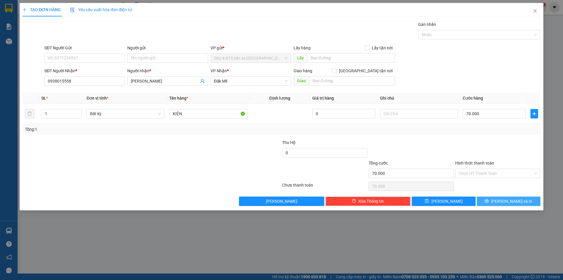
click at [489, 202] on icon "printer" at bounding box center [487, 201] width 4 height 4
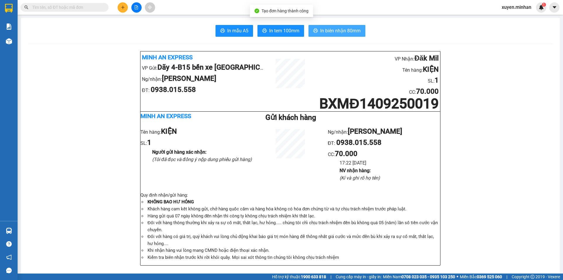
click at [328, 29] on span "In biên nhận 80mm" at bounding box center [340, 30] width 40 height 7
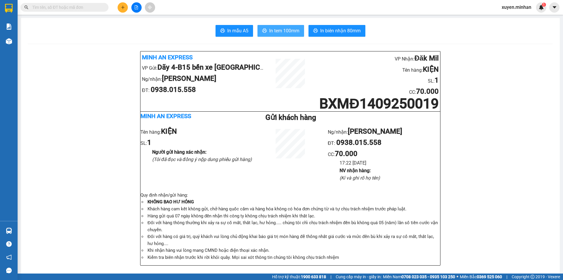
click at [276, 29] on span "In tem 100mm" at bounding box center [284, 30] width 30 height 7
click at [277, 26] on button "In tem 100mm" at bounding box center [281, 31] width 47 height 12
click at [123, 8] on icon "plus" at bounding box center [123, 7] width 4 height 4
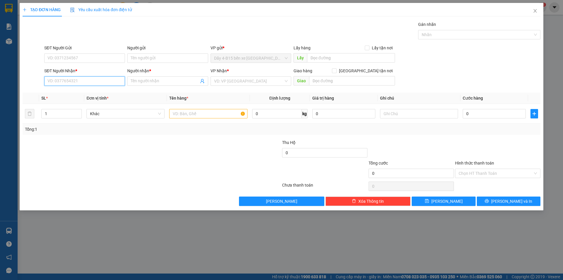
click at [88, 79] on input "SĐT Người Nhận *" at bounding box center [84, 80] width 81 height 9
drag, startPoint x: 73, startPoint y: 95, endPoint x: 74, endPoint y: 91, distance: 4.2
click at [74, 94] on div "0984117719 - VINH" at bounding box center [85, 92] width 74 height 6
type input "0984117719"
type input "VINH"
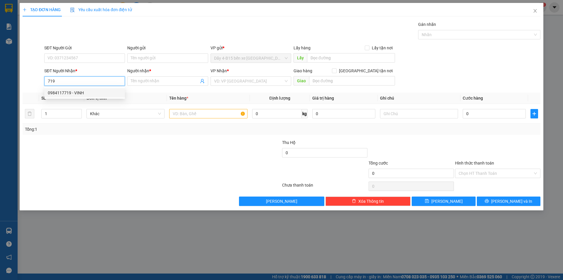
type input "ĐẮK WIL"
type input "0984117719"
click at [185, 114] on input "text" at bounding box center [208, 113] width 78 height 9
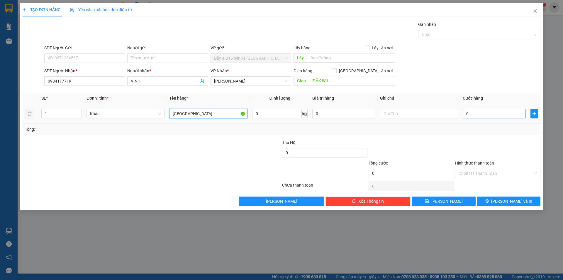
type input "TX"
click at [486, 110] on input "0" at bounding box center [494, 113] width 63 height 9
type input "4"
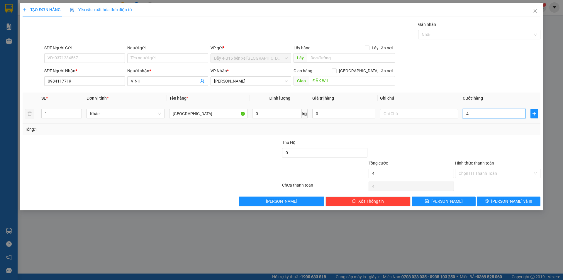
type input "40"
click at [475, 163] on label "Hình thức thanh toán" at bounding box center [474, 162] width 39 height 5
click at [475, 169] on input "Hình thức thanh toán" at bounding box center [496, 173] width 74 height 9
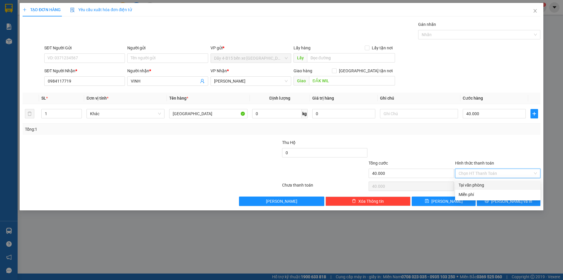
click at [471, 183] on div "Tại văn phòng" at bounding box center [498, 185] width 78 height 6
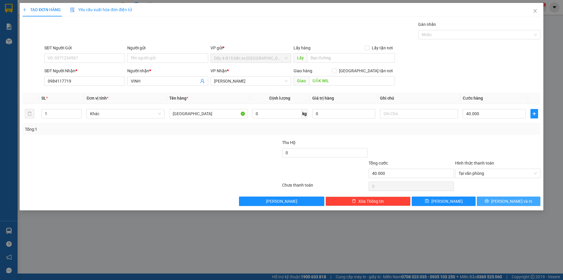
click at [504, 201] on span "[PERSON_NAME] và In" at bounding box center [511, 201] width 41 height 6
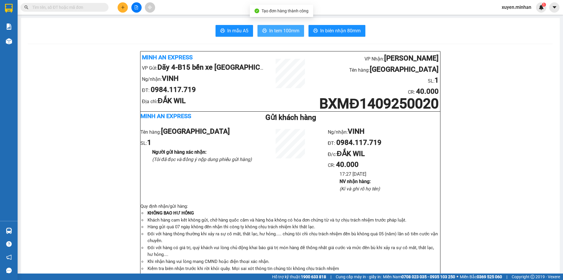
click at [272, 32] on span "In tem 100mm" at bounding box center [284, 30] width 30 height 7
drag, startPoint x: 58, startPoint y: 66, endPoint x: 75, endPoint y: 88, distance: 27.7
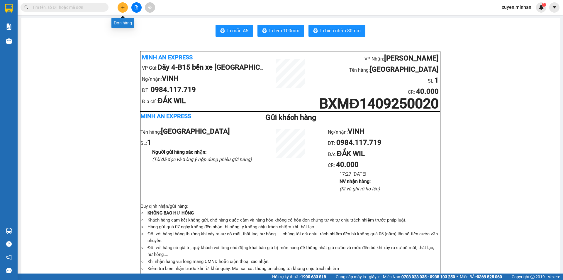
click at [124, 7] on icon "plus" at bounding box center [123, 7] width 4 height 4
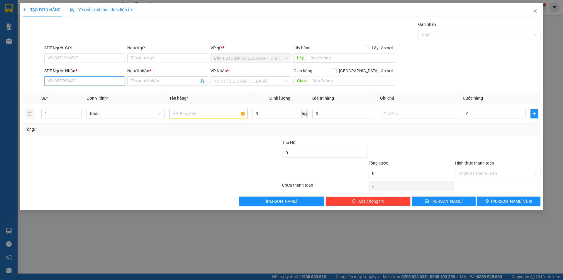
click at [69, 85] on input "SĐT Người Nhận *" at bounding box center [84, 80] width 81 height 9
type input "0932194340"
click at [90, 92] on div "0932194340 - THANH" at bounding box center [85, 92] width 74 height 6
type input "THANH"
type input "0932194340"
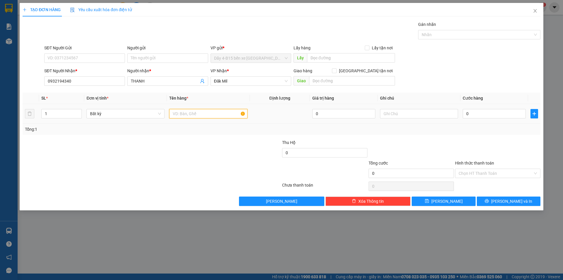
click at [210, 118] on input "text" at bounding box center [208, 113] width 78 height 9
type input "HỘP"
click at [479, 112] on input "0" at bounding box center [494, 113] width 63 height 9
type input "3"
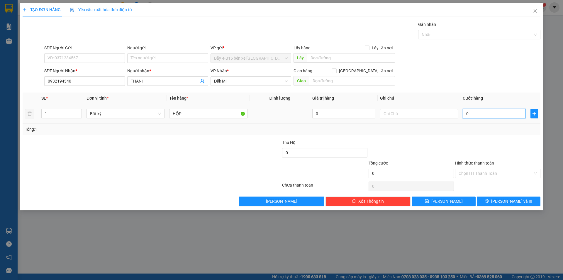
type input "3"
type input "30"
click at [491, 202] on button "[PERSON_NAME] và In" at bounding box center [509, 200] width 64 height 9
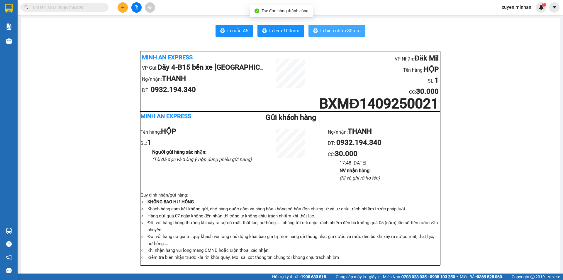
click at [330, 32] on span "In biên nhận 80mm" at bounding box center [340, 30] width 40 height 7
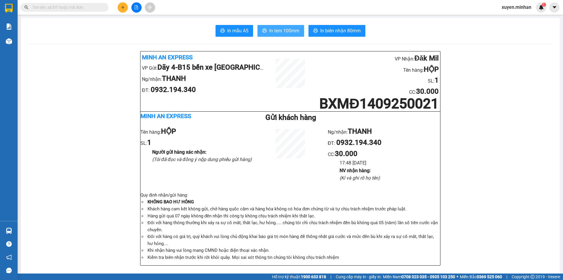
click at [276, 33] on span "In tem 100mm" at bounding box center [284, 30] width 30 height 7
click at [138, 7] on icon "file-add" at bounding box center [136, 7] width 3 height 4
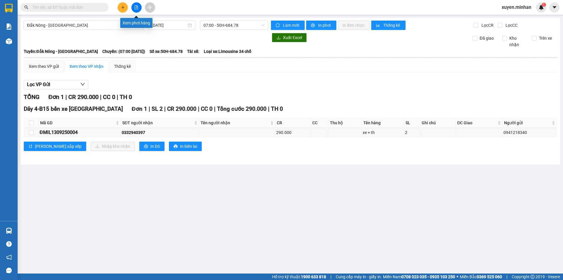
click at [138, 7] on icon "file-add" at bounding box center [136, 7] width 3 height 4
click at [135, 4] on button at bounding box center [136, 7] width 10 height 10
click at [92, 22] on span "Đắk Nông - Sài Gòn" at bounding box center [83, 25] width 113 height 9
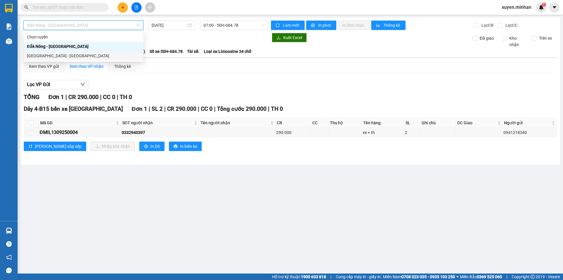
click at [43, 54] on div "Sài Gòn - Đắk Nông" at bounding box center [83, 56] width 113 height 6
type input "[DATE]"
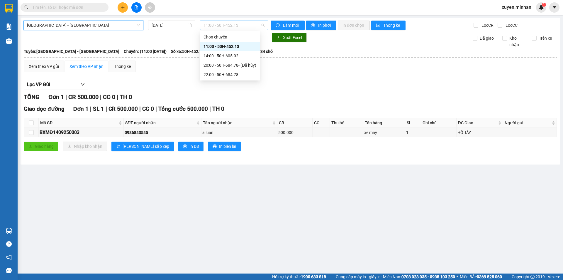
click at [222, 27] on span "11:00 - 50H-452.13" at bounding box center [234, 25] width 61 height 9
click at [224, 55] on div "14:00 - 50H-605.02" at bounding box center [230, 56] width 53 height 6
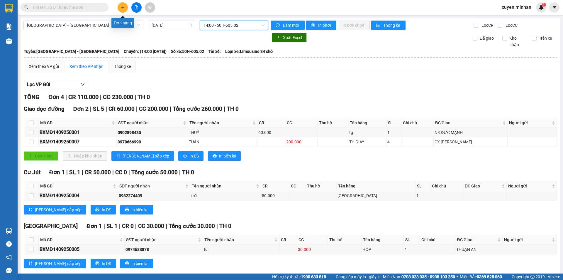
click at [122, 8] on icon "plus" at bounding box center [123, 7] width 4 height 4
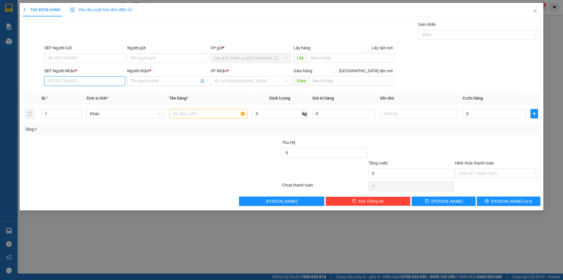
click at [66, 80] on input "SĐT Người Nhận *" at bounding box center [84, 80] width 81 height 9
click at [64, 81] on input "784" at bounding box center [84, 80] width 81 height 9
type input "7"
type input "5"
click at [79, 90] on div "0835257754 - TUYẾT" at bounding box center [85, 92] width 74 height 6
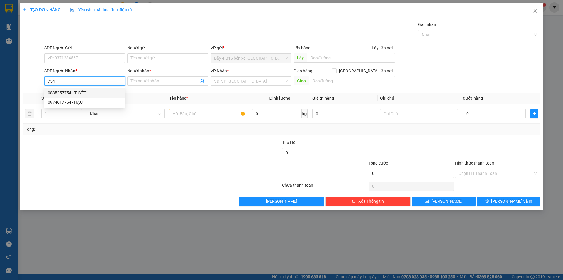
type input "0835257754"
type input "TUYẾT"
type input "0835257754"
click at [195, 114] on input "text" at bounding box center [208, 113] width 78 height 9
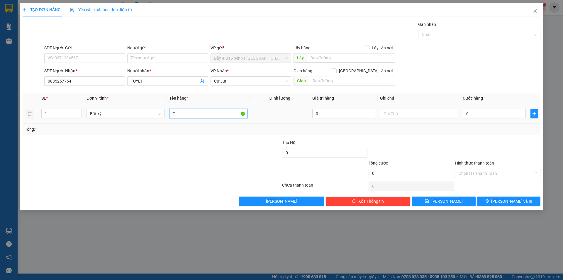
type input "TX"
click at [480, 114] on input "0" at bounding box center [494, 113] width 63 height 9
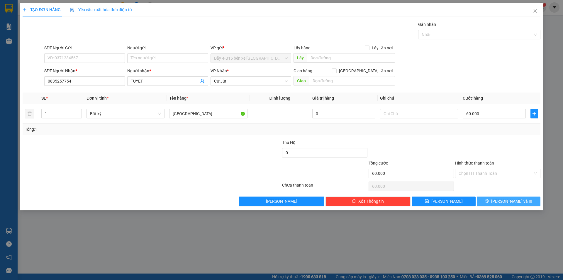
click at [502, 202] on button "[PERSON_NAME] và In" at bounding box center [509, 200] width 64 height 9
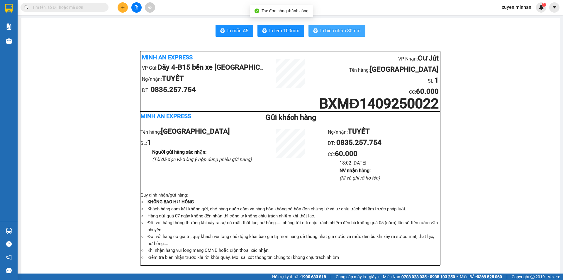
click at [339, 32] on span "In biên nhận 80mm" at bounding box center [340, 30] width 40 height 7
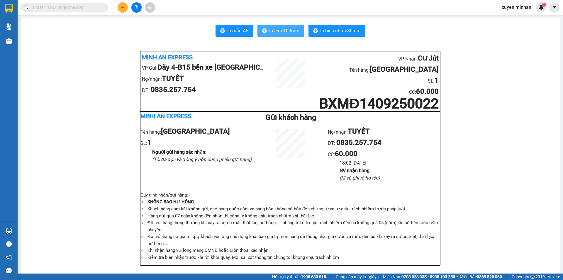
click at [282, 35] on button "In tem 100mm" at bounding box center [281, 31] width 47 height 12
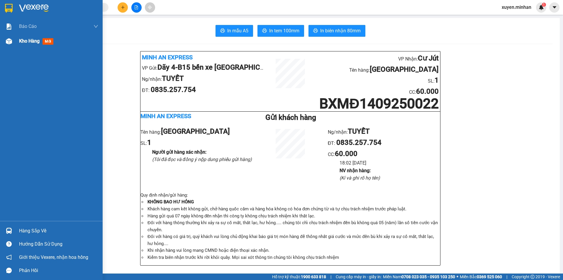
click at [10, 40] on img at bounding box center [9, 41] width 6 height 6
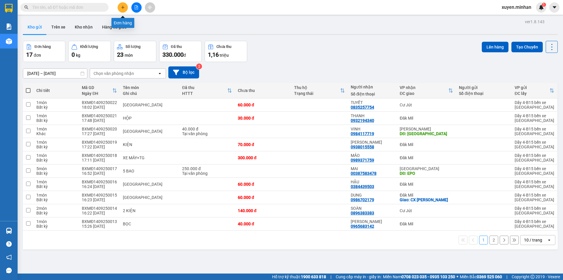
click at [122, 8] on icon "plus" at bounding box center [123, 7] width 4 height 4
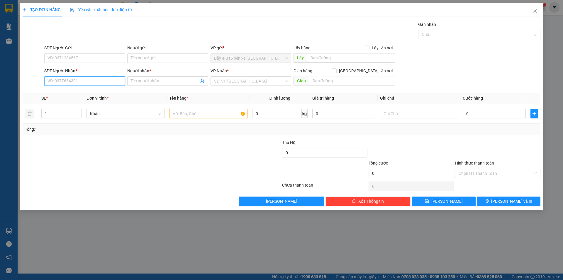
click at [72, 82] on input "SĐT Người Nhận *" at bounding box center [84, 80] width 81 height 9
type input "0944770234"
click at [150, 80] on input "Người nhận *" at bounding box center [165, 81] width 68 height 6
type input "A"
drag, startPoint x: 239, startPoint y: 82, endPoint x: 233, endPoint y: 85, distance: 7.5
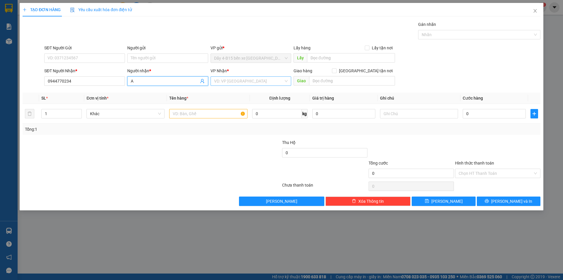
click at [239, 82] on input "search" at bounding box center [249, 81] width 70 height 9
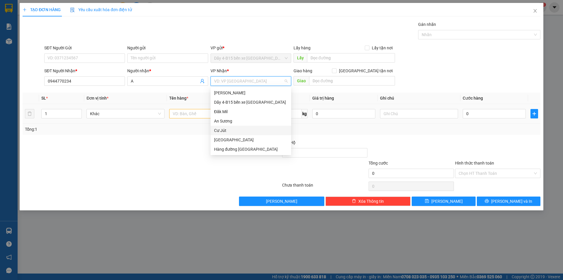
drag, startPoint x: 223, startPoint y: 130, endPoint x: 172, endPoint y: 111, distance: 54.0
click at [223, 130] on div "Cư Jút" at bounding box center [251, 130] width 74 height 6
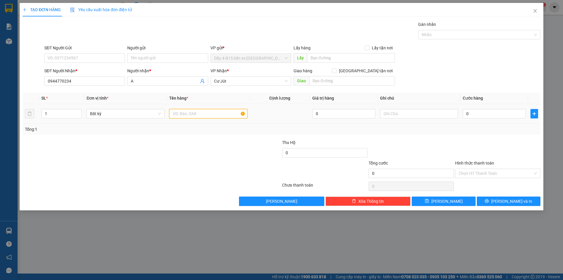
click at [174, 114] on input "text" at bounding box center [208, 113] width 78 height 9
type input "KIỆN NHỎ"
click at [497, 112] on input "0" at bounding box center [494, 113] width 63 height 9
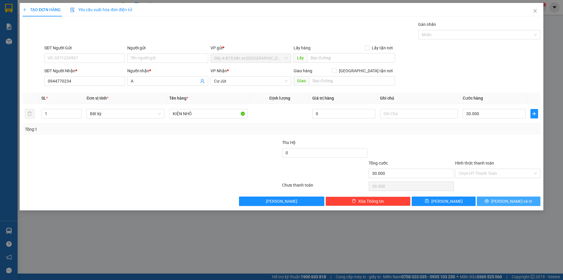
click at [504, 202] on span "[PERSON_NAME] và In" at bounding box center [511, 201] width 41 height 6
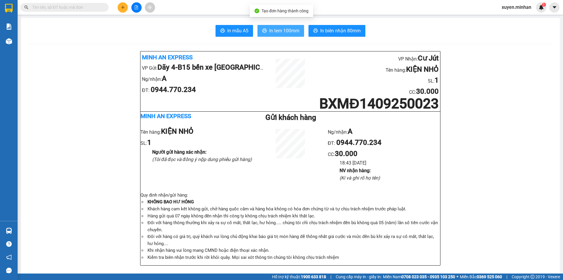
click at [269, 32] on span "In tem 100mm" at bounding box center [284, 30] width 30 height 7
click at [337, 232] on li "Đối với hàng thông thường khi xảy ra sự cố mất, thất lạc, hư hỏng..... chúng tô…" at bounding box center [293, 226] width 294 height 14
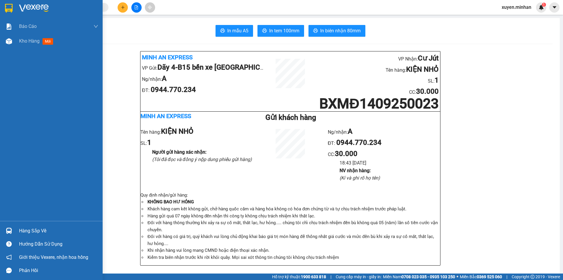
drag, startPoint x: 41, startPoint y: 87, endPoint x: 563, endPoint y: 207, distance: 535.8
click at [50, 95] on div "Báo cáo Báo cáo dòng tiền (nhân viên) Doanh số tạo đơn theo VP gửi (nhân viên) …" at bounding box center [51, 120] width 103 height 202
click at [7, 42] on img at bounding box center [9, 41] width 6 height 6
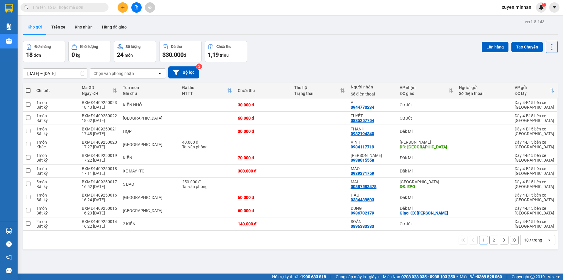
click at [533, 237] on div "10 / trang" at bounding box center [533, 240] width 18 height 6
click at [525, 226] on span "100 / trang" at bounding box center [531, 227] width 21 height 6
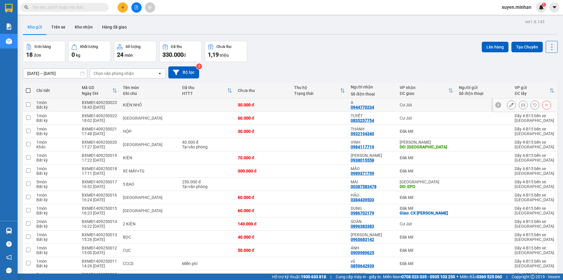
drag, startPoint x: 46, startPoint y: 105, endPoint x: 176, endPoint y: 211, distance: 167.8
click at [47, 110] on td "1 món Bất kỳ" at bounding box center [55, 104] width 45 height 13
checkbox input "true"
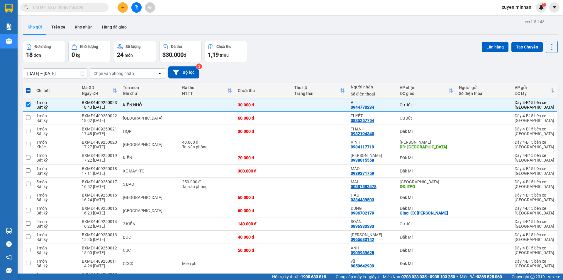
click at [28, 89] on span at bounding box center [28, 90] width 5 height 5
click at [28, 87] on input "checkbox" at bounding box center [28, 87] width 0 height 0
checkbox input "true"
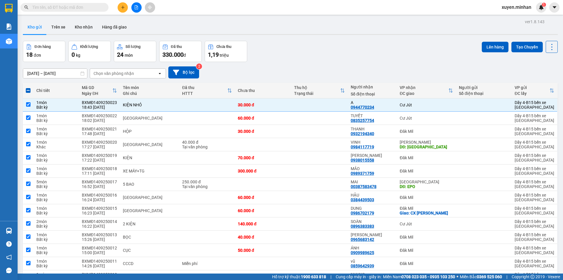
checkbox input "true"
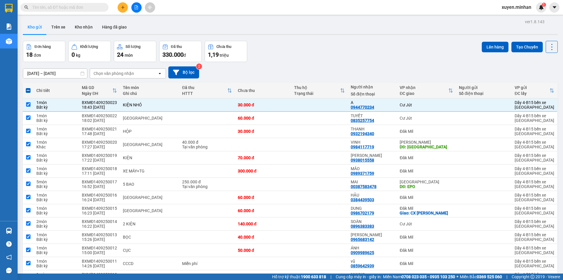
checkbox input "true"
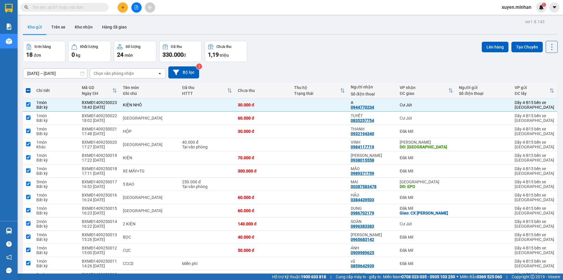
checkbox input "true"
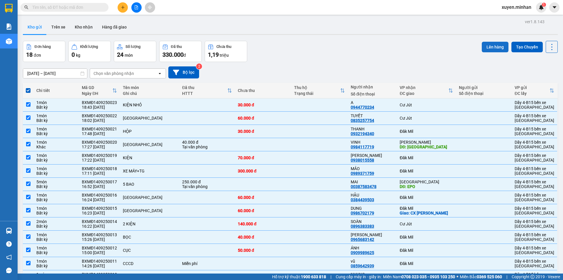
click at [488, 46] on button "Lên hàng" at bounding box center [495, 47] width 27 height 11
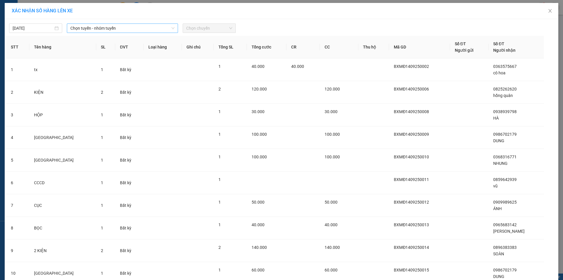
click at [116, 28] on span "Chọn tuyến - nhóm tuyến" at bounding box center [122, 28] width 104 height 9
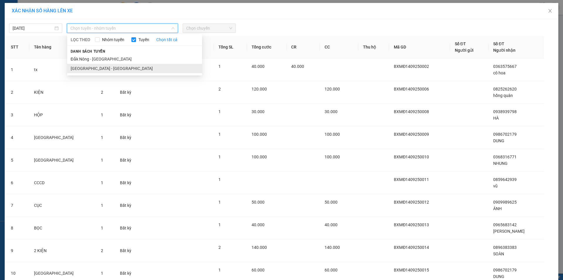
click at [96, 70] on li "Sài Gòn - Đắk Nông" at bounding box center [134, 68] width 135 height 9
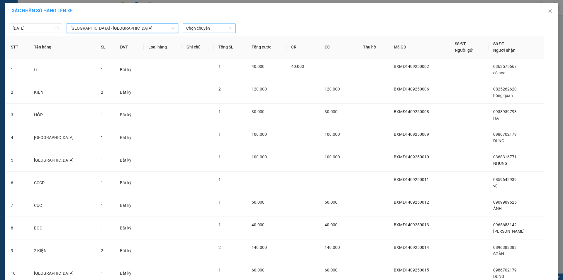
click at [195, 28] on span "Chọn chuyến" at bounding box center [209, 28] width 46 height 9
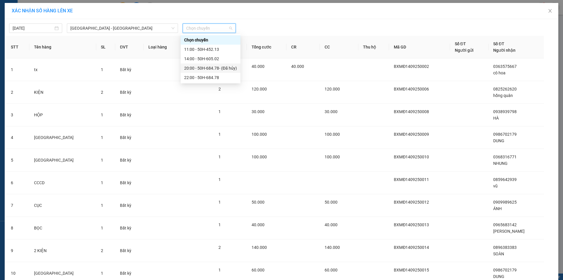
click at [203, 67] on div "20:00 - 50H-684.78 - (Đã hủy)" at bounding box center [210, 68] width 53 height 6
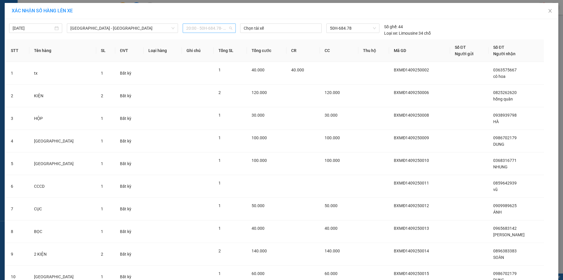
click at [188, 28] on span "20:00 - 50H-684.78 - (Đã hủy)" at bounding box center [209, 28] width 46 height 9
click at [208, 77] on div "22:00 - 50H-684.78" at bounding box center [211, 77] width 54 height 6
